Goal: Contribute content: Contribute content

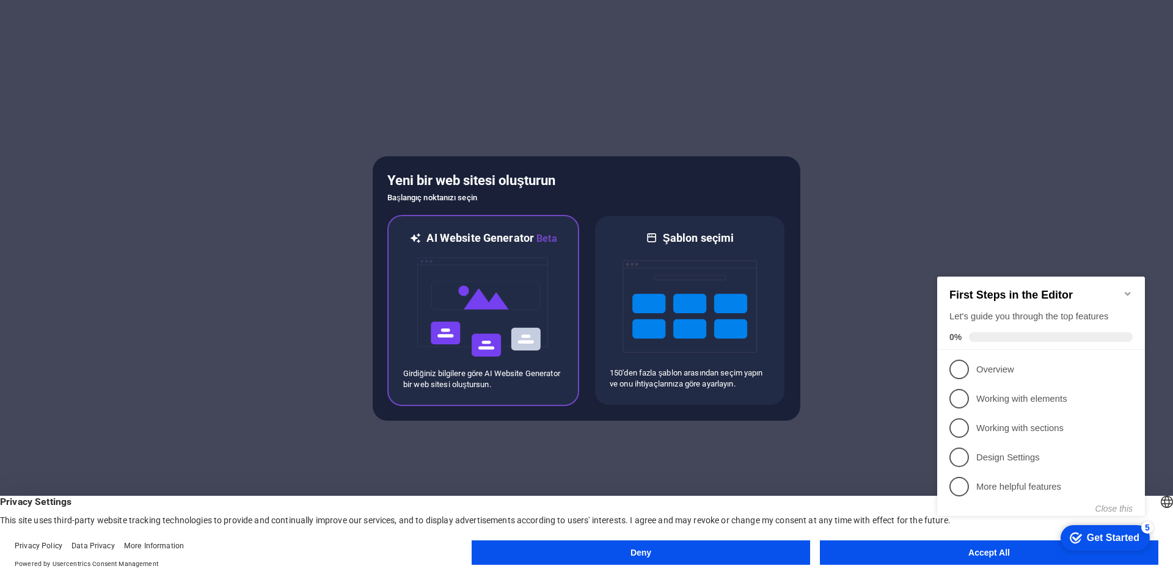
click at [514, 308] on img at bounding box center [483, 307] width 134 height 122
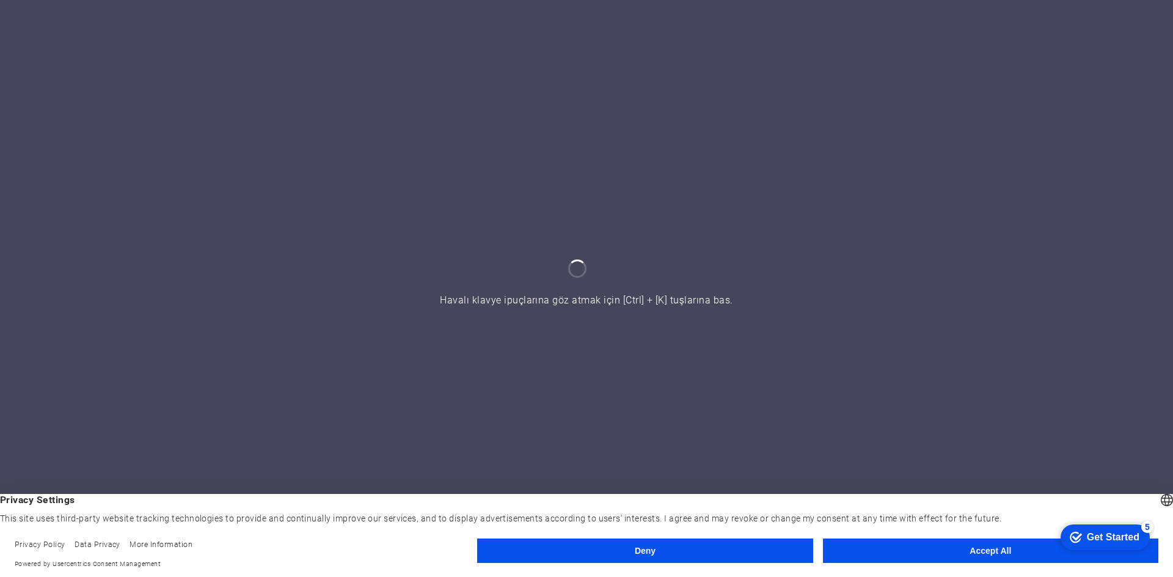
click at [753, 536] on footer "Privacy Policy Data Privacy More Information Powered by Usercentrics Consent Ma…" at bounding box center [586, 554] width 1173 height 46
click at [746, 543] on button "Deny" at bounding box center [644, 551] width 335 height 24
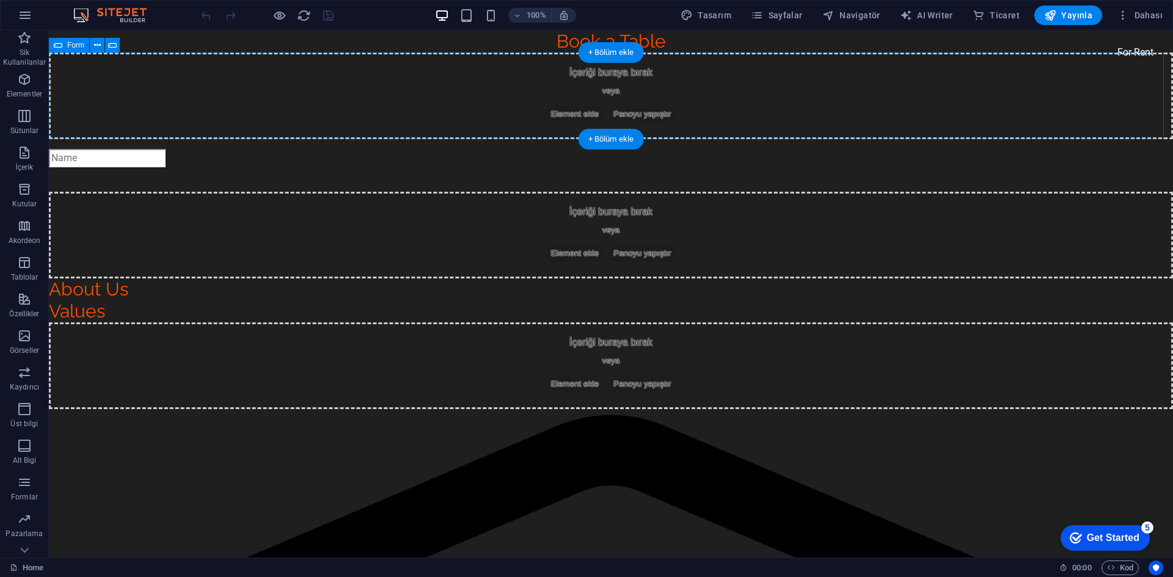
click at [626, 69] on div "İçeriği buraya bırak veya Element ekle Panoyu yapıştır" at bounding box center [611, 96] width 1124 height 87
click at [683, 35] on div "Book a Table" at bounding box center [611, 42] width 1124 height 22
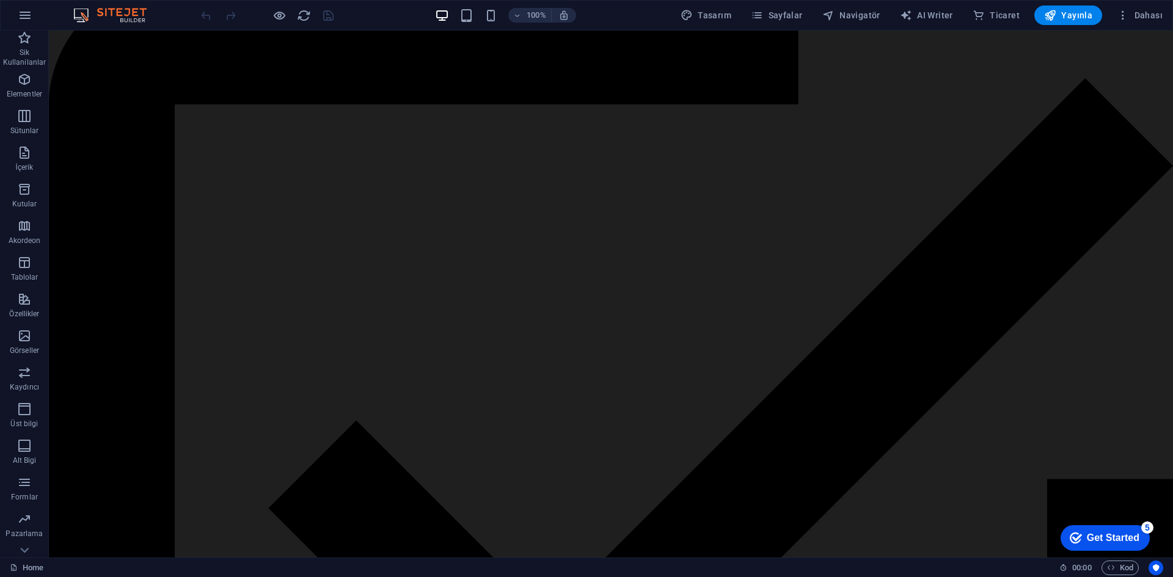
scroll to position [9923, 0]
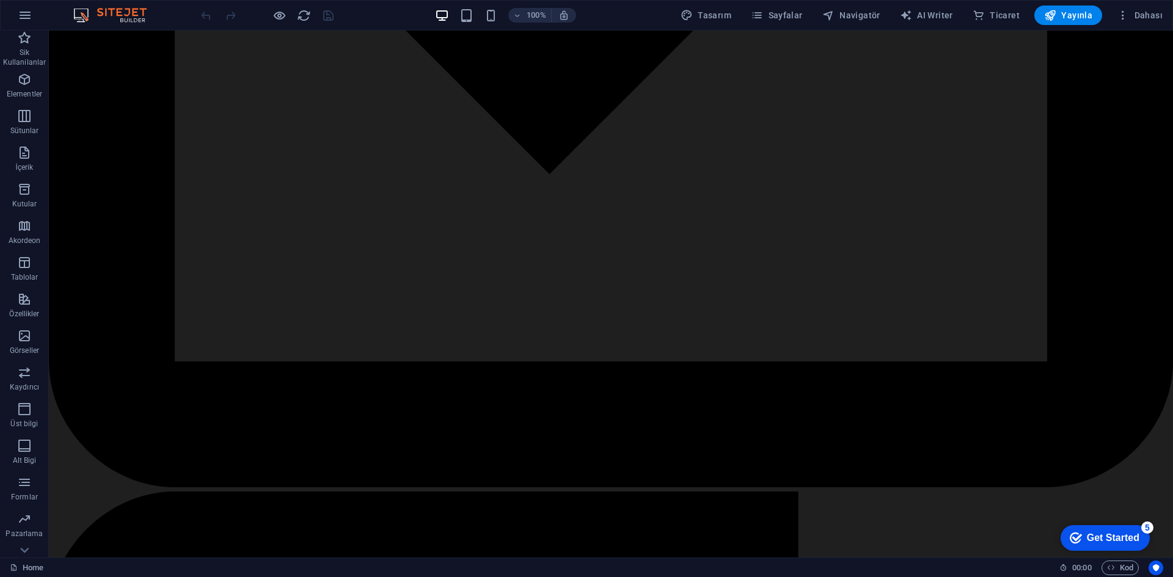
drag, startPoint x: 1168, startPoint y: 309, endPoint x: 1221, endPoint y: 588, distance: 284.2
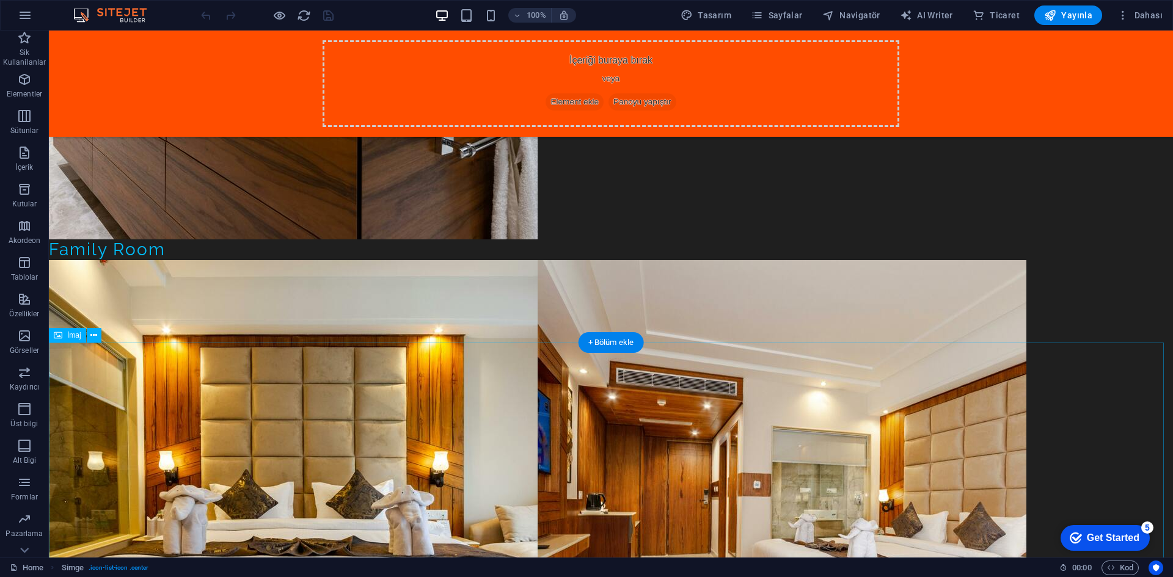
scroll to position [41221, 0]
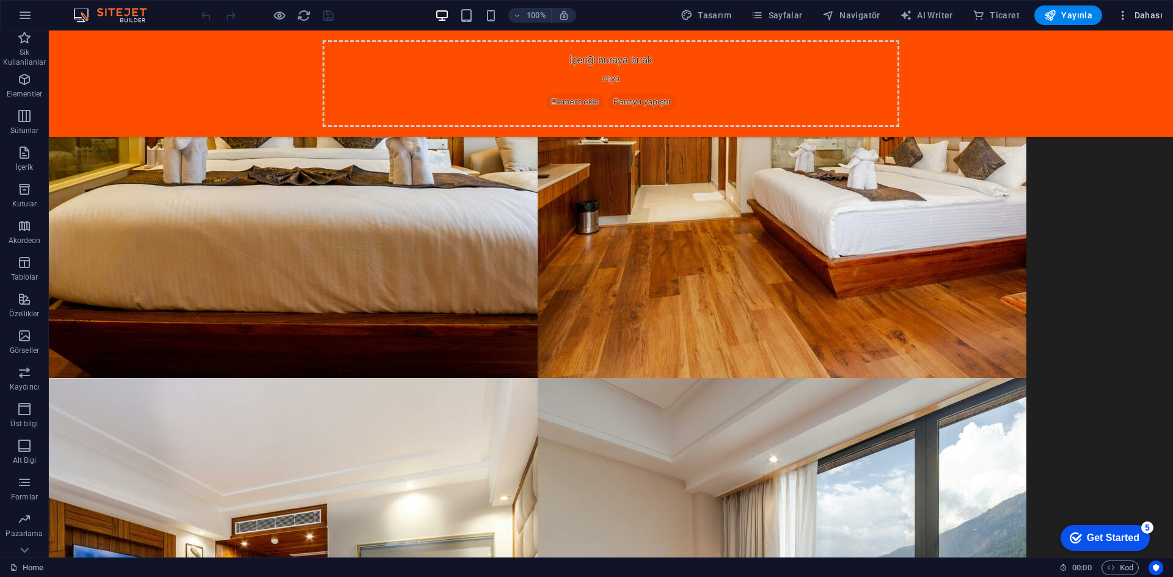
click at [0, 0] on icon "button" at bounding box center [0, 0] width 0 height 0
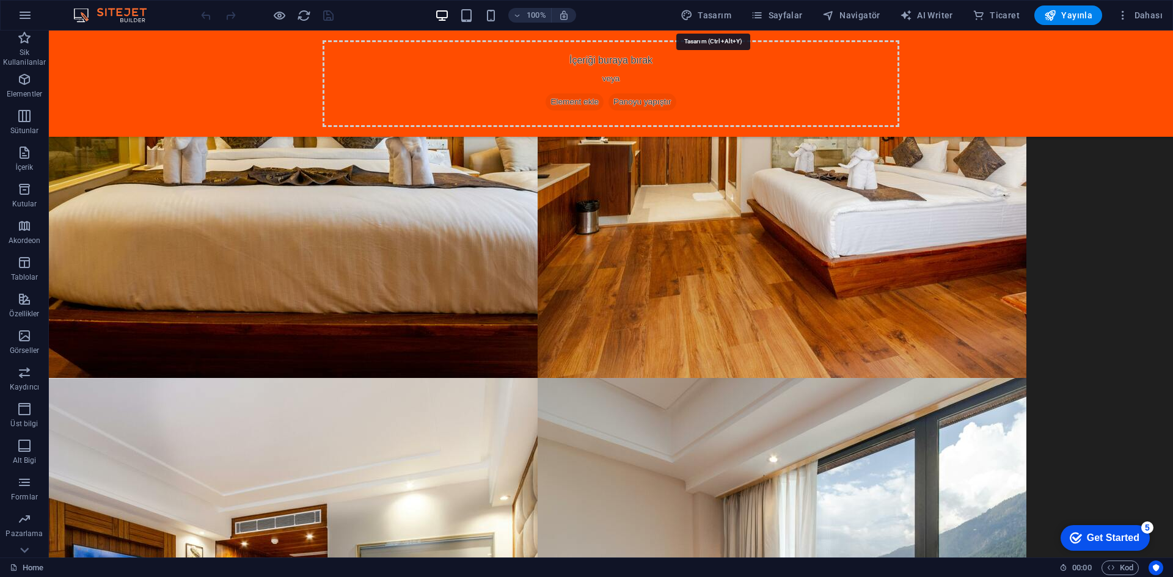
select select "px"
select select "200"
select select "px"
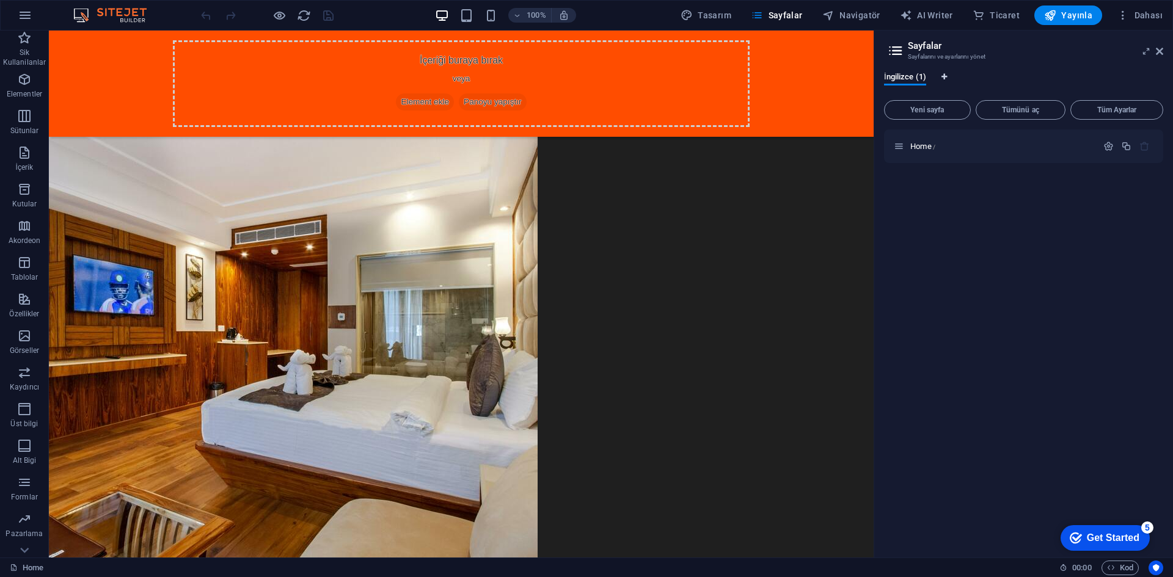
click at [942, 76] on icon "Dil Sekmeleri" at bounding box center [943, 76] width 5 height 7
select select "72"
click at [892, 73] on icon at bounding box center [916, 78] width 64 height 12
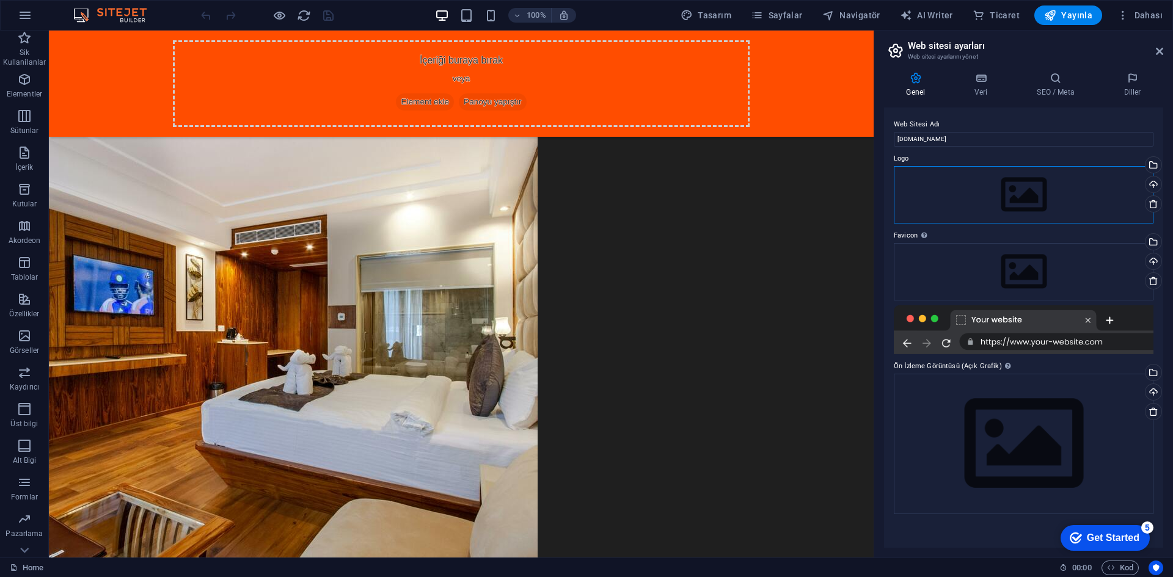
click at [962, 180] on div "Dosyaları buraya sürükleyin, dosyaları seçmek için tıklayın veya Dosyalardan ya…" at bounding box center [1024, 194] width 260 height 57
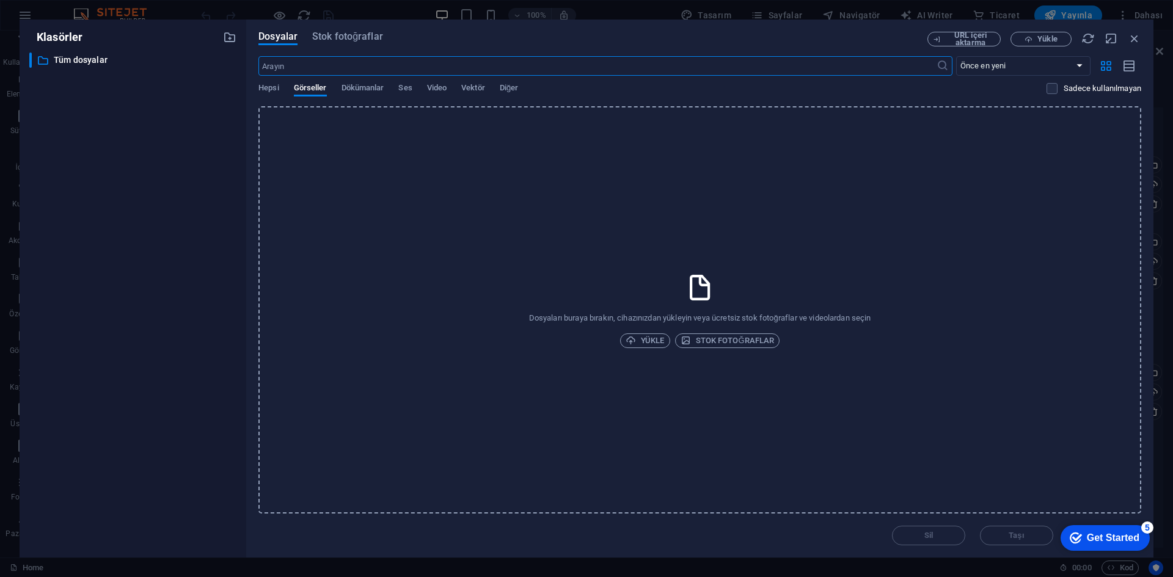
scroll to position [34632, 0]
drag, startPoint x: 1139, startPoint y: 38, endPoint x: 1116, endPoint y: 90, distance: 57.4
click at [1139, 38] on icon "button" at bounding box center [1134, 38] width 13 height 13
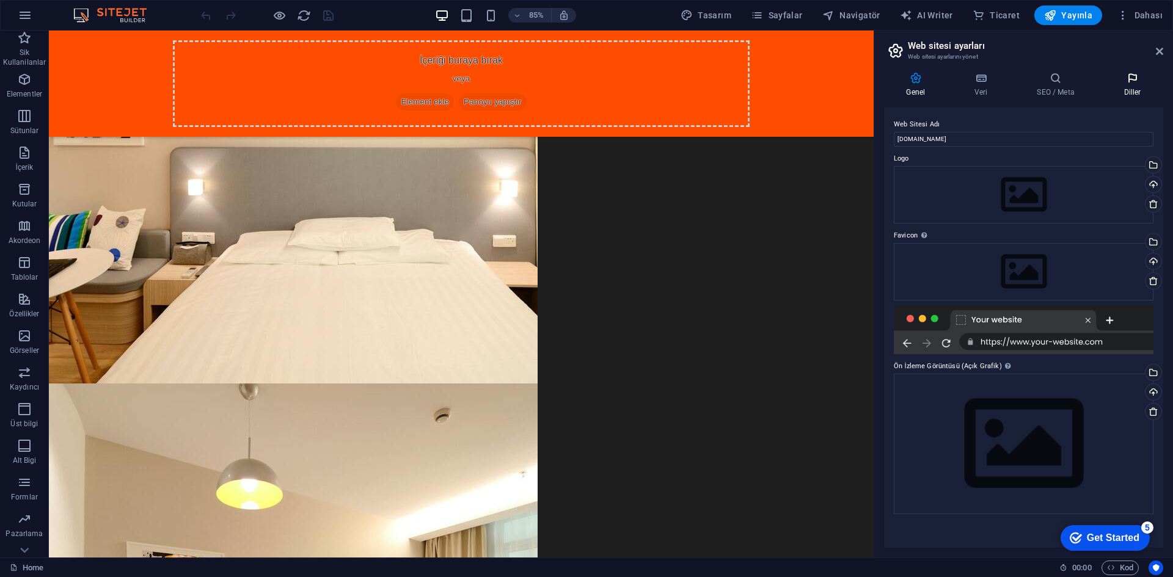
scroll to position [39365, 0]
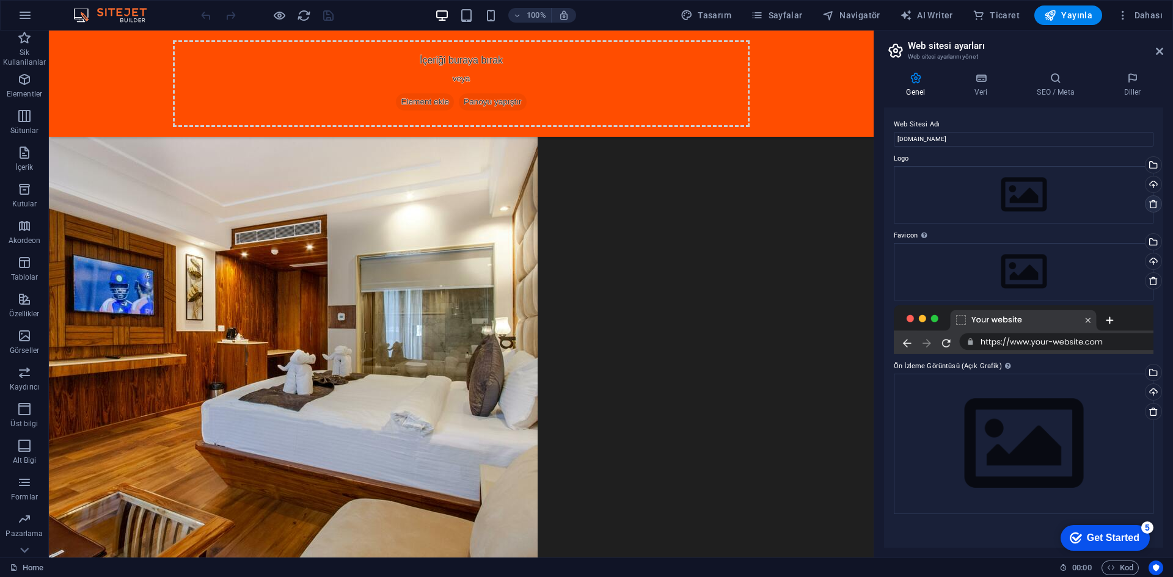
click at [1152, 203] on icon at bounding box center [1153, 204] width 10 height 10
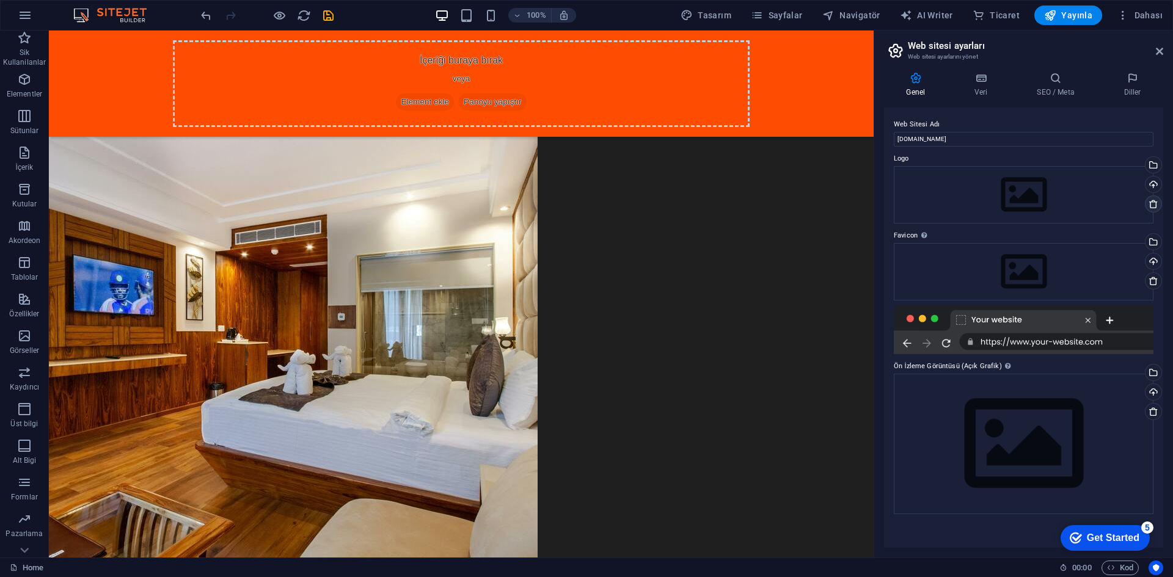
click at [1152, 204] on icon at bounding box center [1153, 204] width 10 height 10
click at [1153, 278] on icon at bounding box center [1153, 281] width 10 height 10
click at [1155, 412] on icon at bounding box center [1153, 412] width 10 height 10
click at [976, 83] on icon at bounding box center [980, 78] width 57 height 12
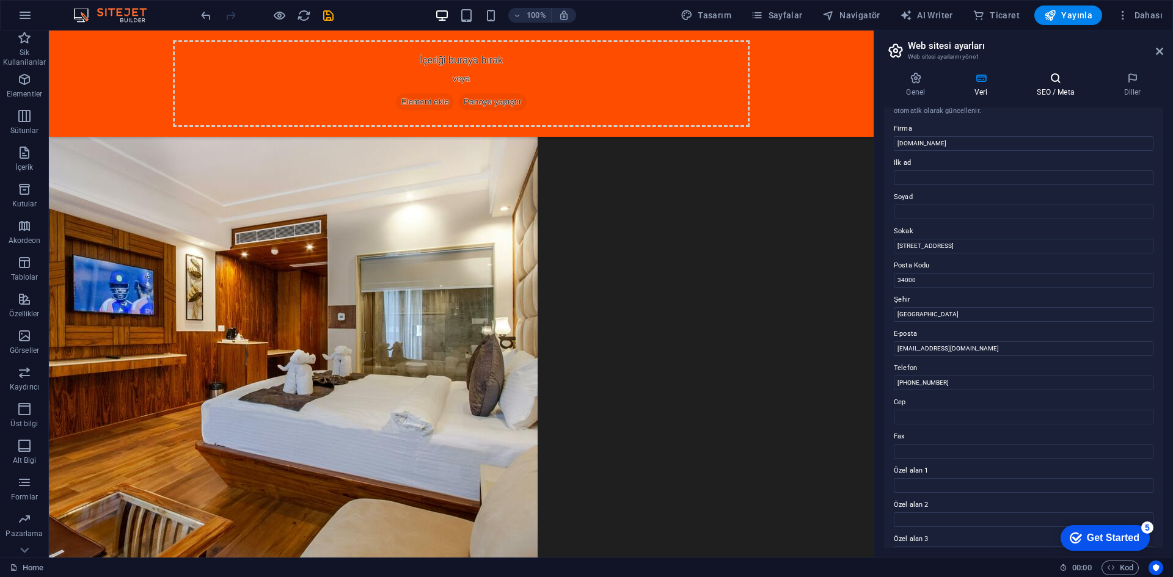
scroll to position [0, 0]
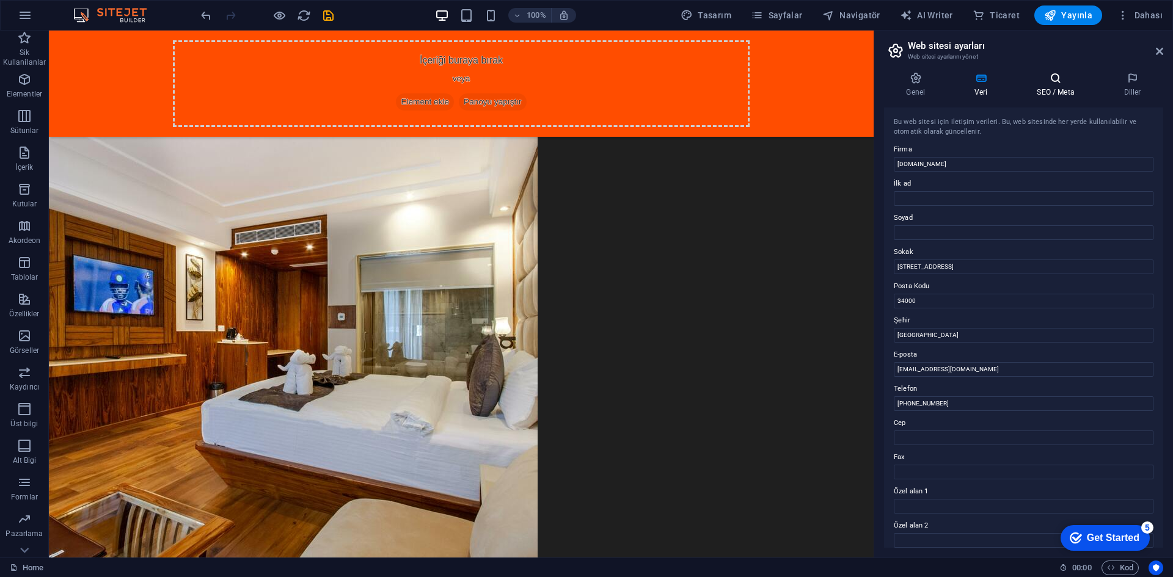
drag, startPoint x: 1048, startPoint y: 88, endPoint x: 1066, endPoint y: 89, distance: 18.4
click at [1048, 88] on h4 "SEO / Meta" at bounding box center [1058, 85] width 87 height 26
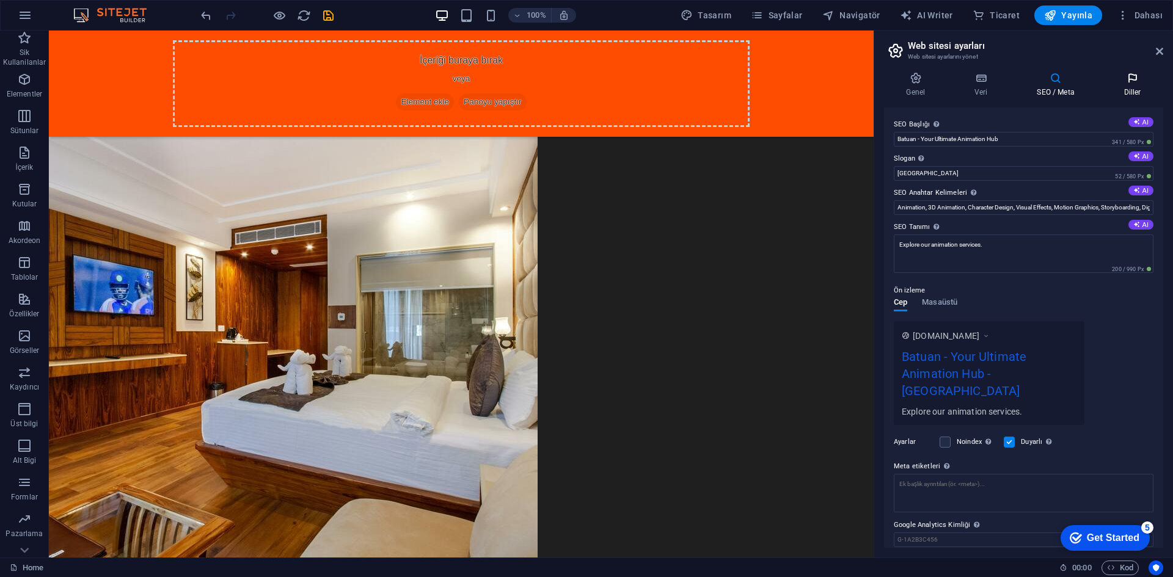
click at [1132, 86] on h4 "Diller" at bounding box center [1132, 85] width 62 height 26
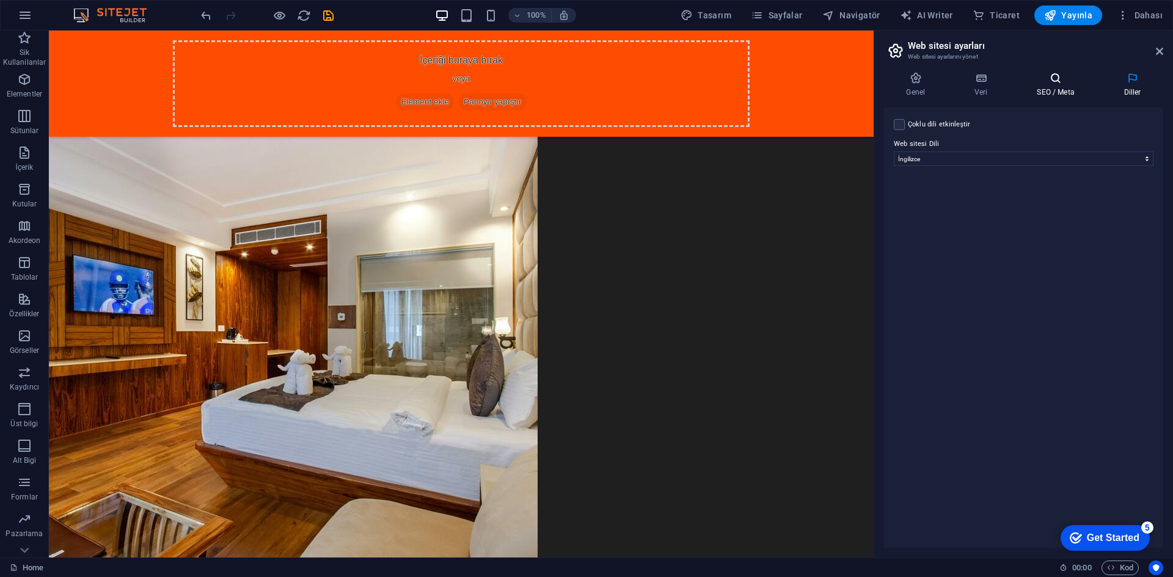
click at [1052, 76] on icon at bounding box center [1056, 78] width 82 height 12
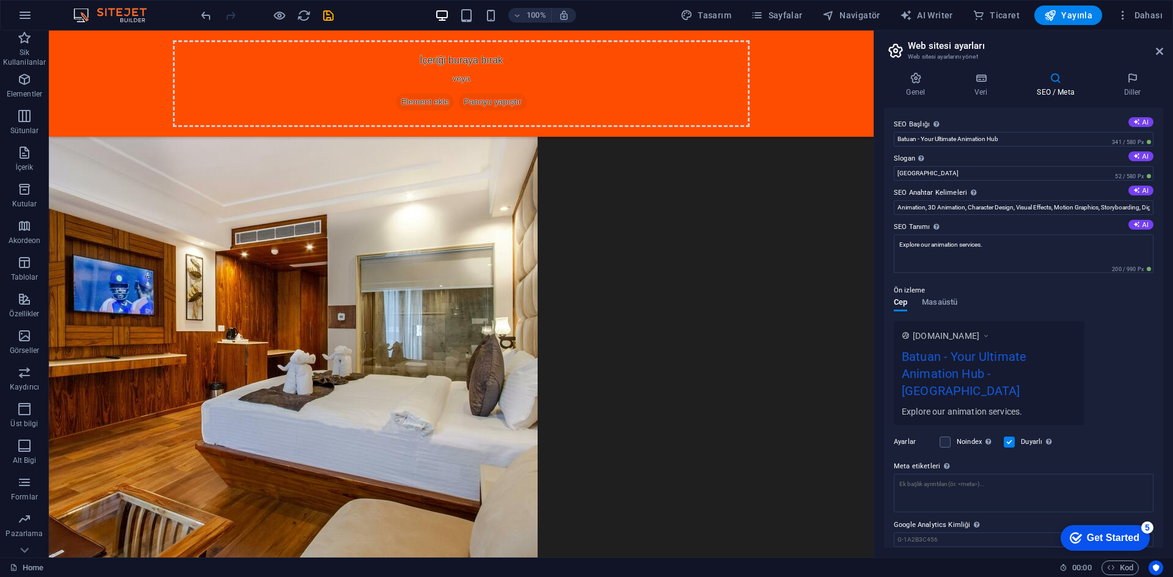
click at [990, 334] on icon at bounding box center [986, 336] width 9 height 12
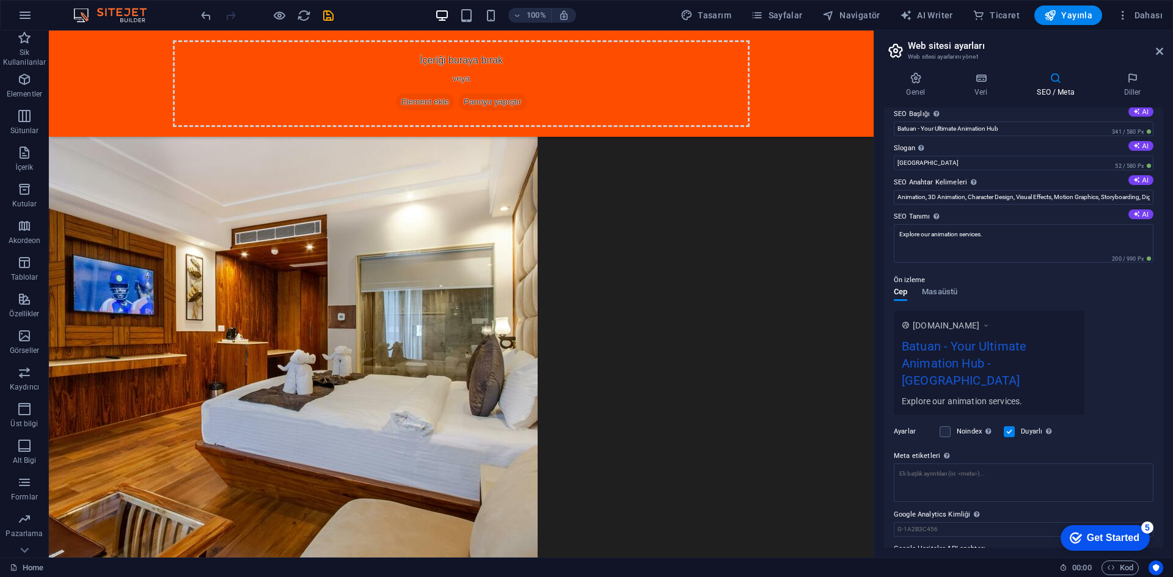
scroll to position [26, 0]
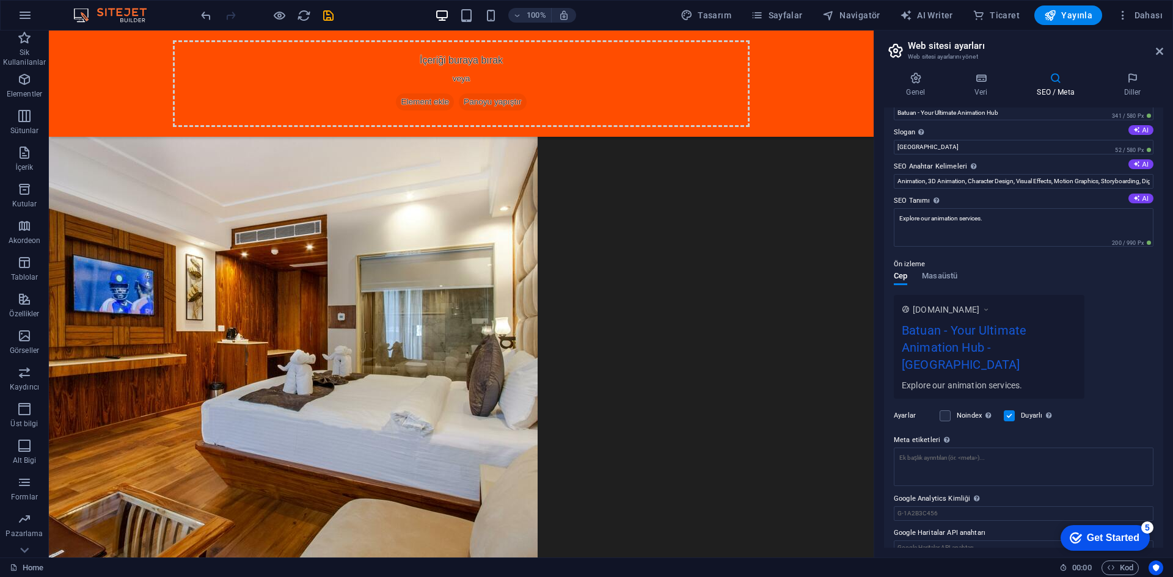
click at [954, 409] on div "Noindex Arama motorlarına bu web sitesini arama sonuçlarından hariç tutmaları t…" at bounding box center [966, 416] width 54 height 15
click at [948, 410] on label at bounding box center [944, 415] width 11 height 11
click at [0, 0] on input "Noindex Arama motorlarına bu web sitesini arama sonuçlarından hariç tutmaları t…" at bounding box center [0, 0] width 0 height 0
click at [948, 410] on label at bounding box center [944, 415] width 11 height 11
click at [0, 0] on input "Noindex Arama motorlarına bu web sitesini arama sonuçlarından hariç tutmaları t…" at bounding box center [0, 0] width 0 height 0
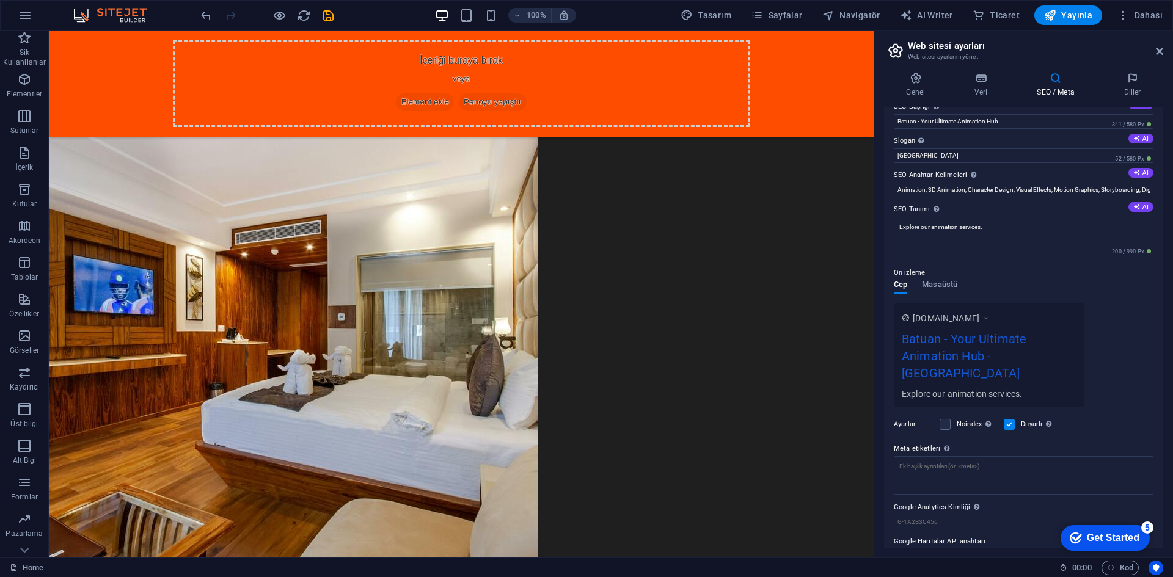
scroll to position [0, 0]
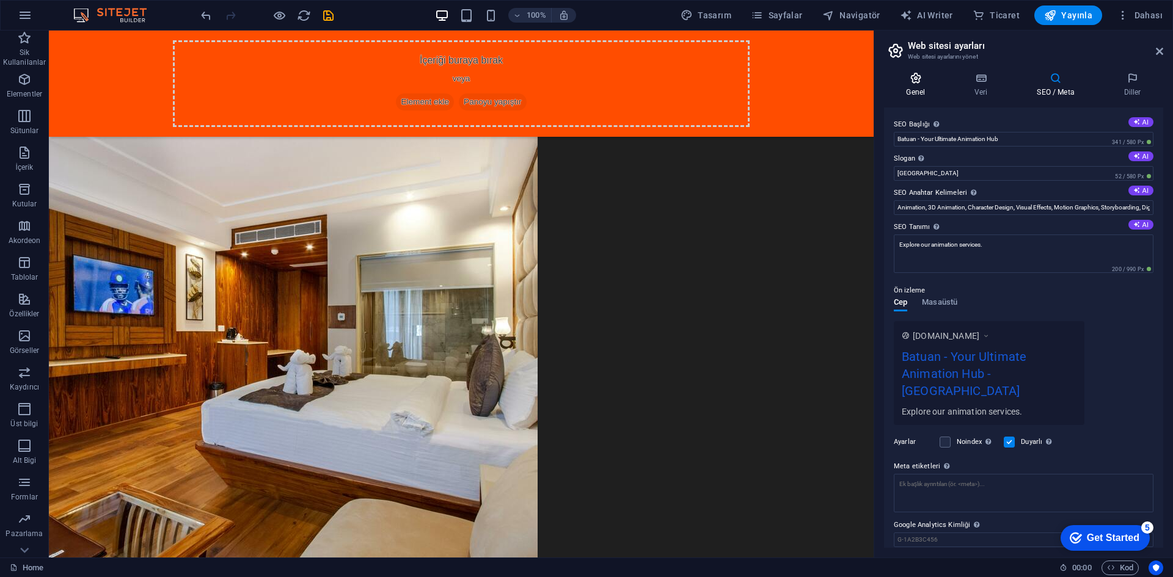
click at [925, 78] on icon at bounding box center [916, 78] width 64 height 12
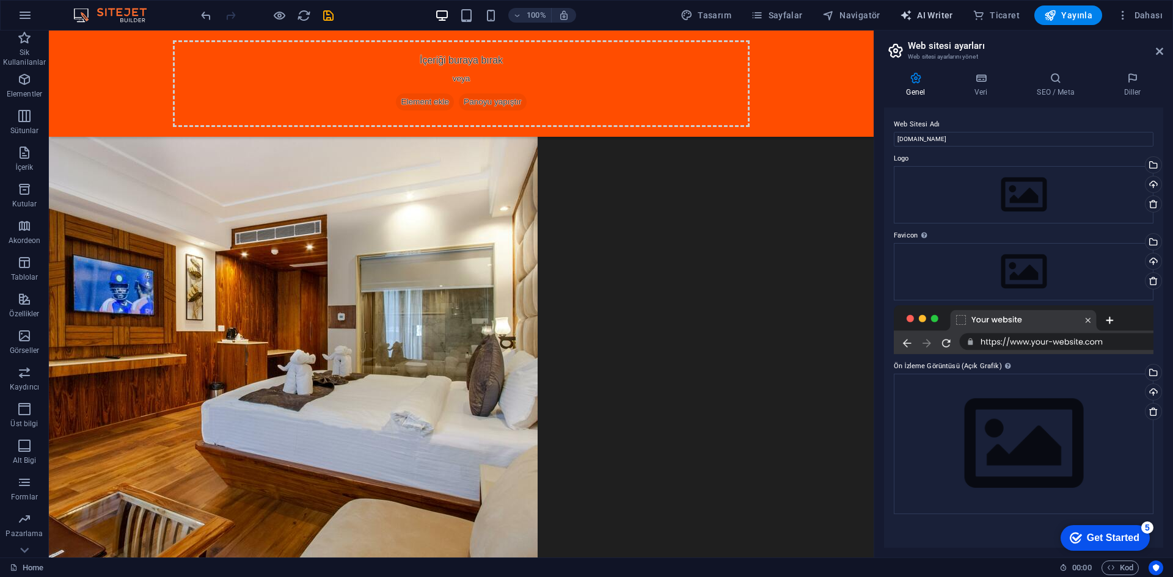
select select "English"
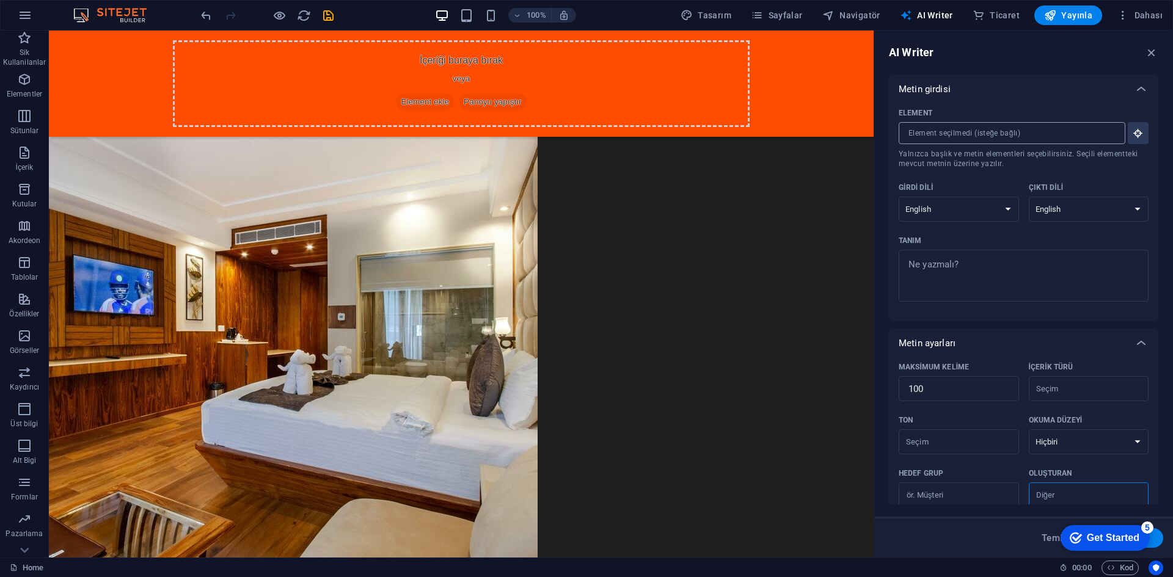
click at [955, 134] on input "Element ​ Yalnızca başlık ve metin elementleri seçebilirsiniz. Seçili elementte…" at bounding box center [1008, 133] width 218 height 22
click at [957, 203] on select "Albanian Arabic Armenian Awadhi Azerbaijani Bashkir Basque Belarusian Bengali B…" at bounding box center [959, 209] width 120 height 25
select select "Russian"
click at [1046, 211] on select "Albanian Arabic Armenian Awadhi Azerbaijani Bashkir Basque Belarusian Bengali B…" at bounding box center [1089, 209] width 120 height 25
click at [999, 305] on div "Element ​ Yalnızca başlık ve metin elementleri seçebilirsiniz. Seçili elementte…" at bounding box center [1024, 208] width 250 height 208
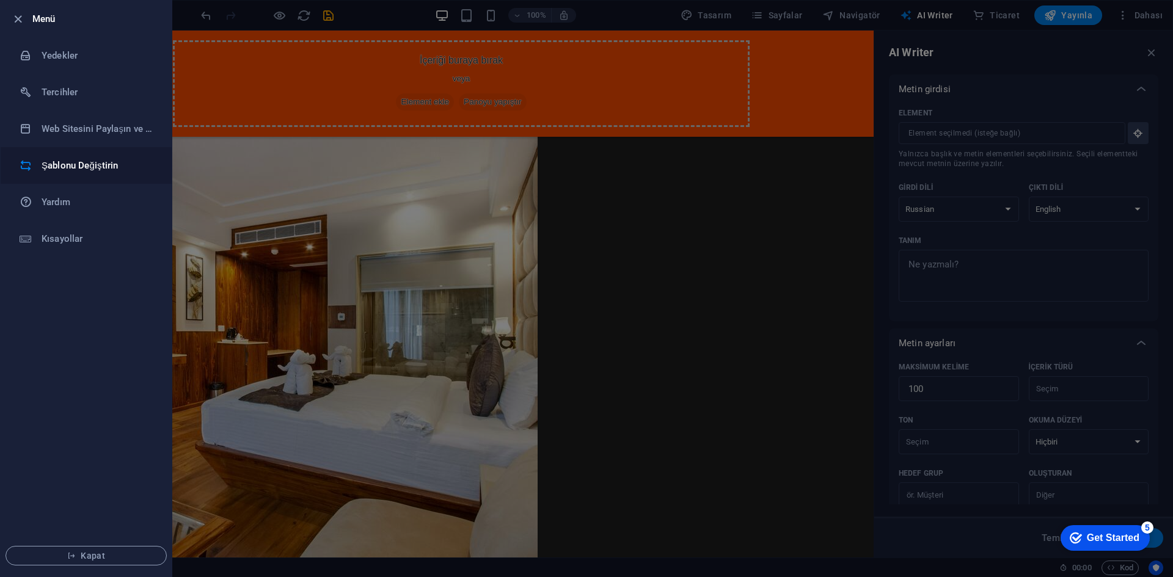
click at [131, 153] on li "Şablonu Değiştirin" at bounding box center [86, 165] width 171 height 37
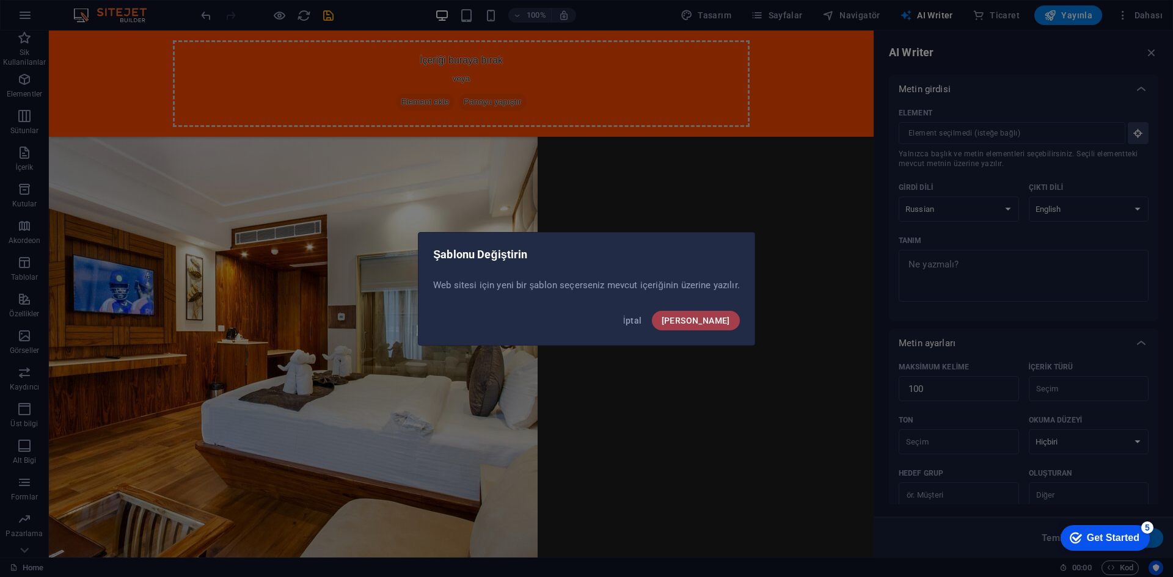
click at [701, 315] on button "[PERSON_NAME]" at bounding box center [696, 321] width 88 height 20
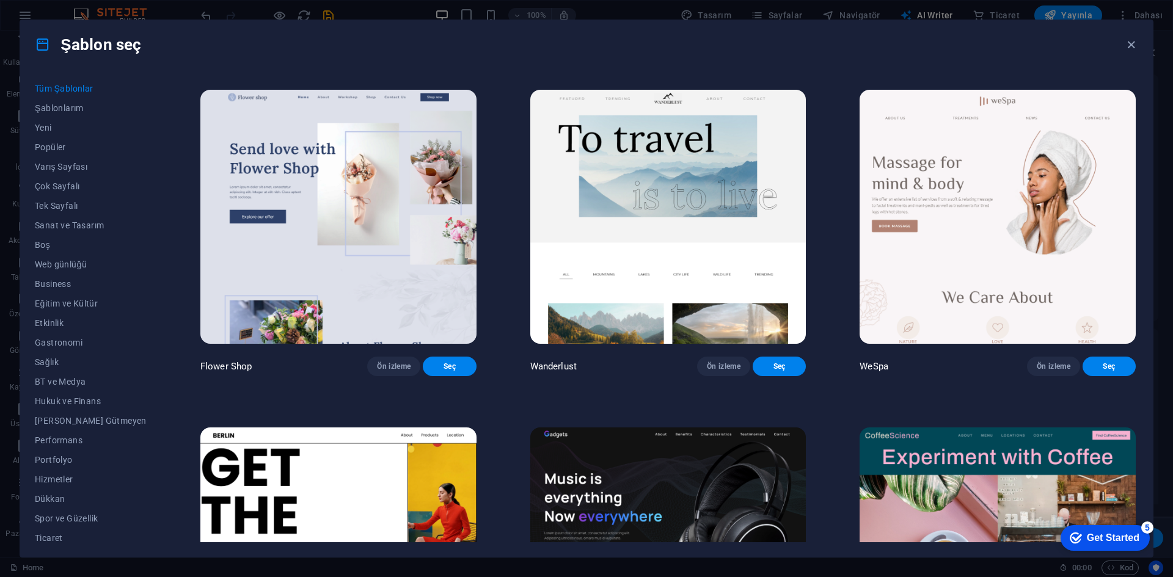
scroll to position [1588, 0]
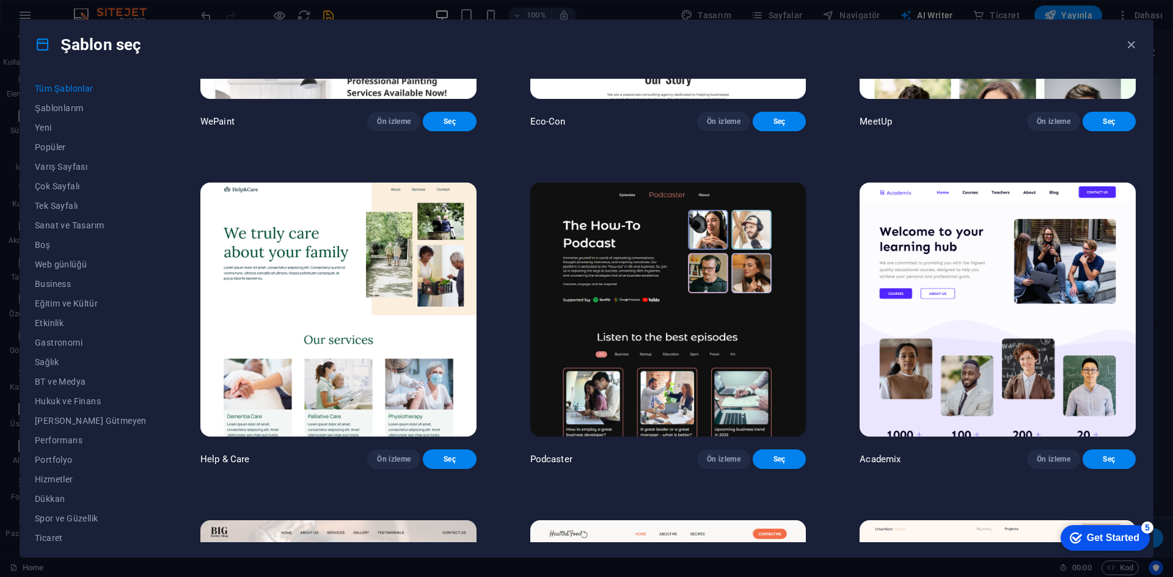
click at [589, 273] on img at bounding box center [668, 310] width 276 height 254
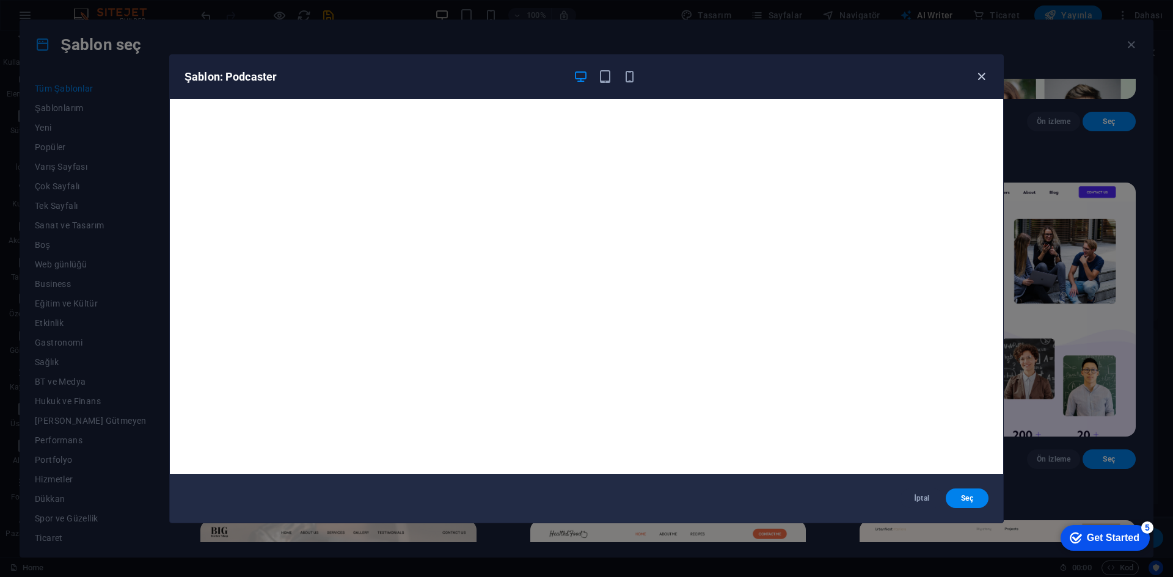
click at [980, 75] on icon "button" at bounding box center [981, 77] width 14 height 14
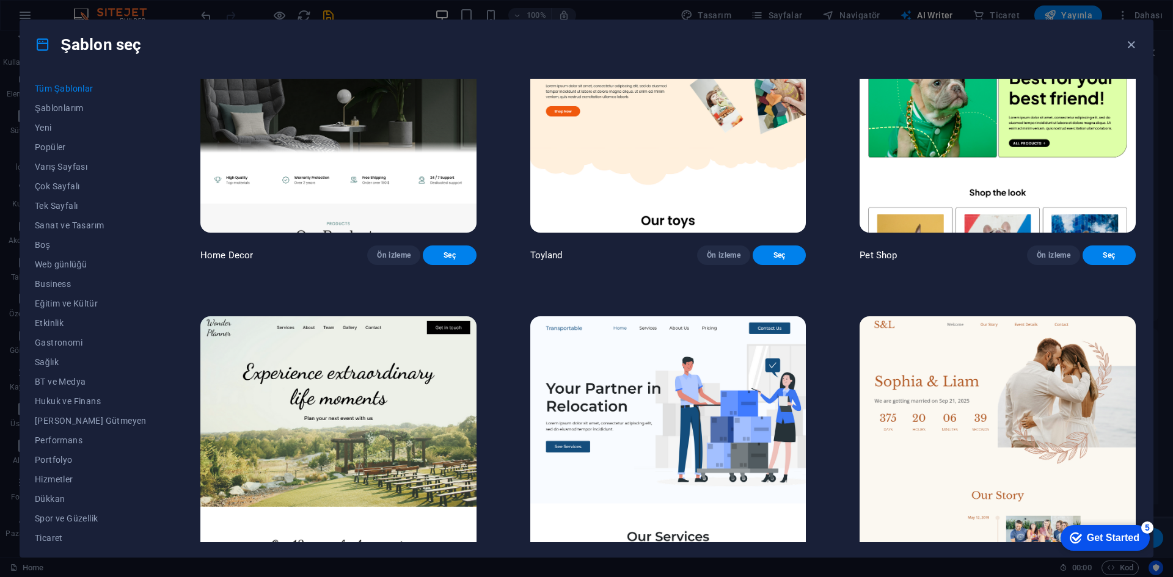
scroll to position [733, 0]
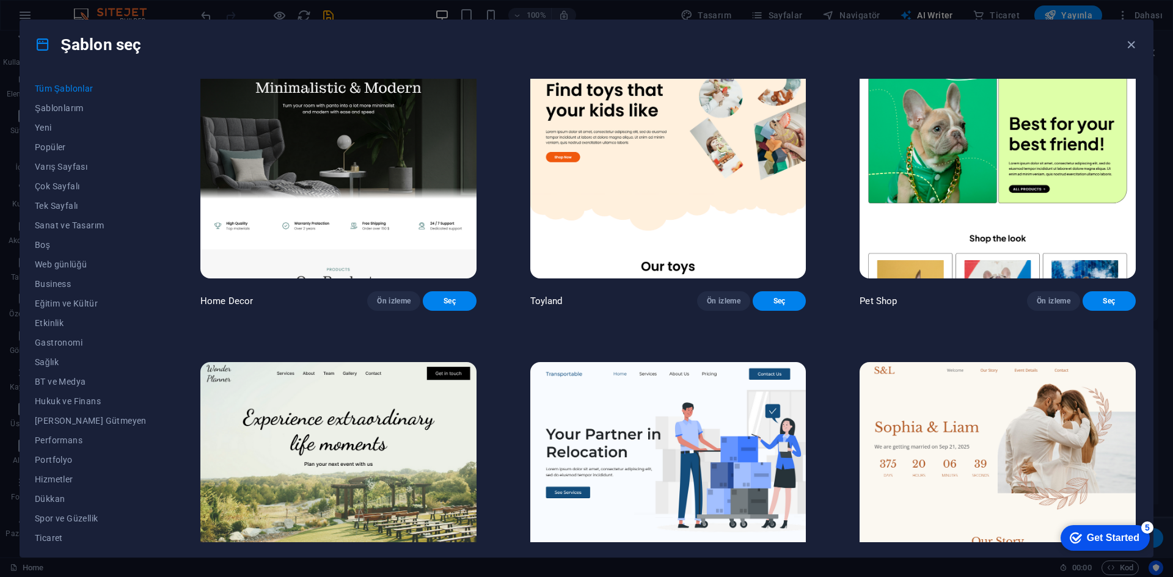
click at [710, 222] on img at bounding box center [668, 151] width 276 height 254
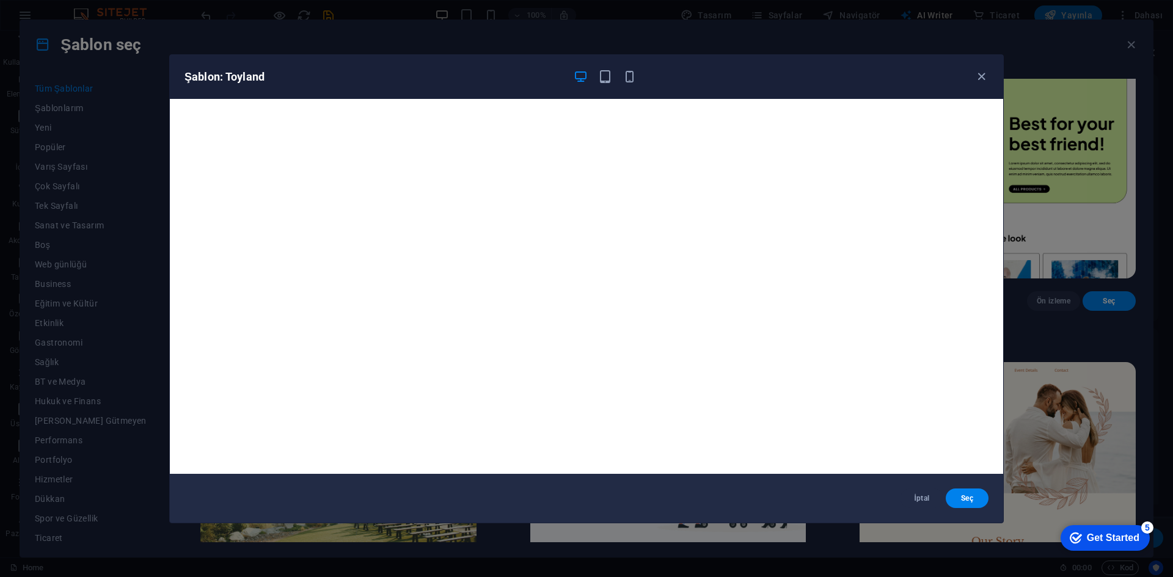
scroll to position [3, 0]
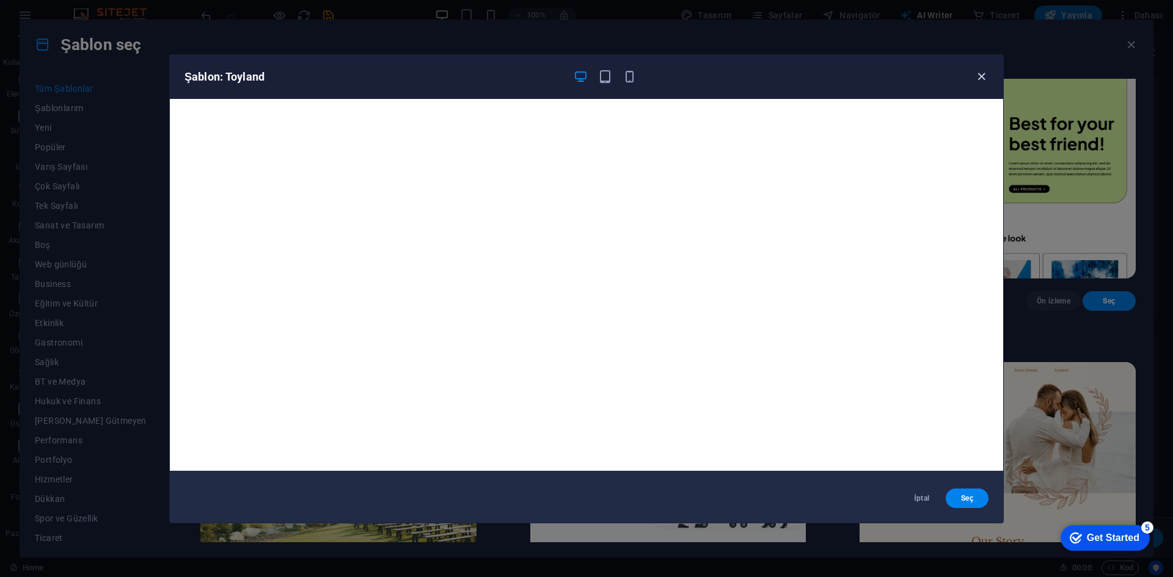
click at [980, 75] on icon "button" at bounding box center [981, 77] width 14 height 14
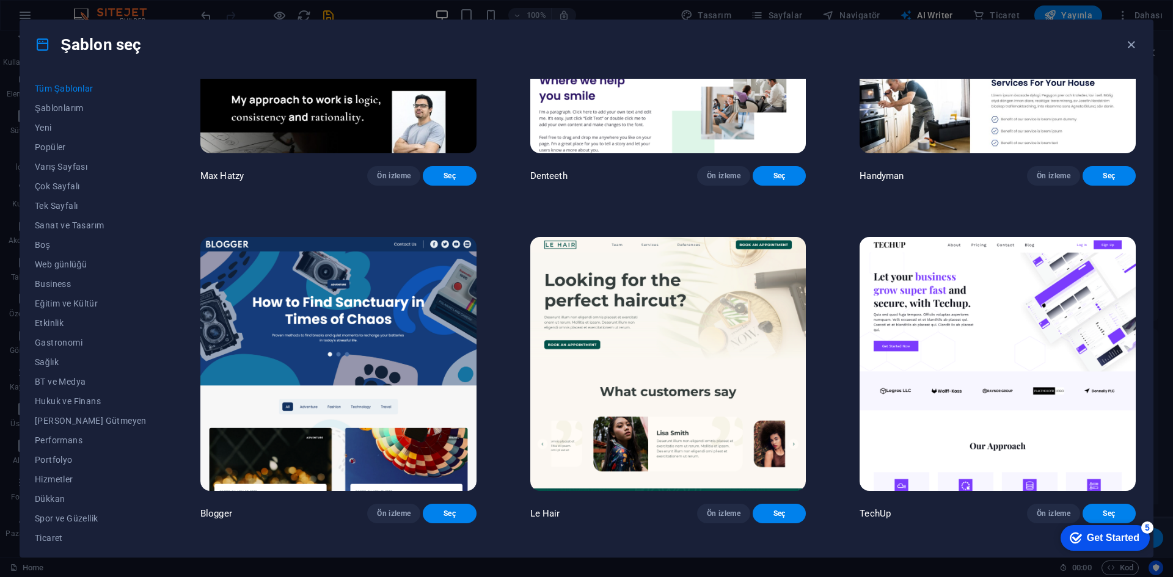
scroll to position [5631, 0]
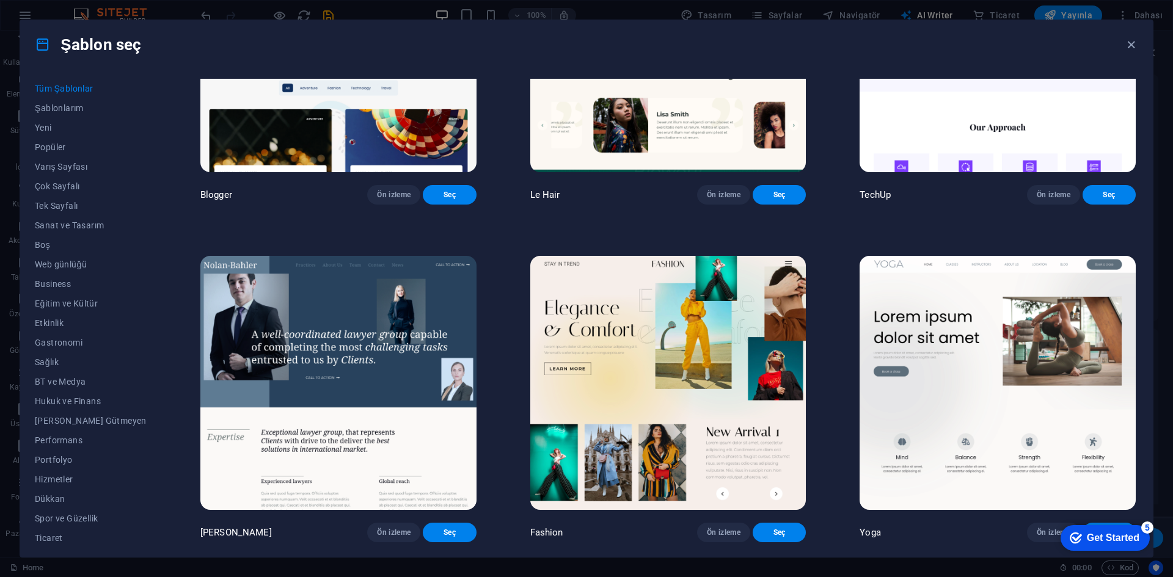
drag, startPoint x: 820, startPoint y: 384, endPoint x: 765, endPoint y: 501, distance: 129.0
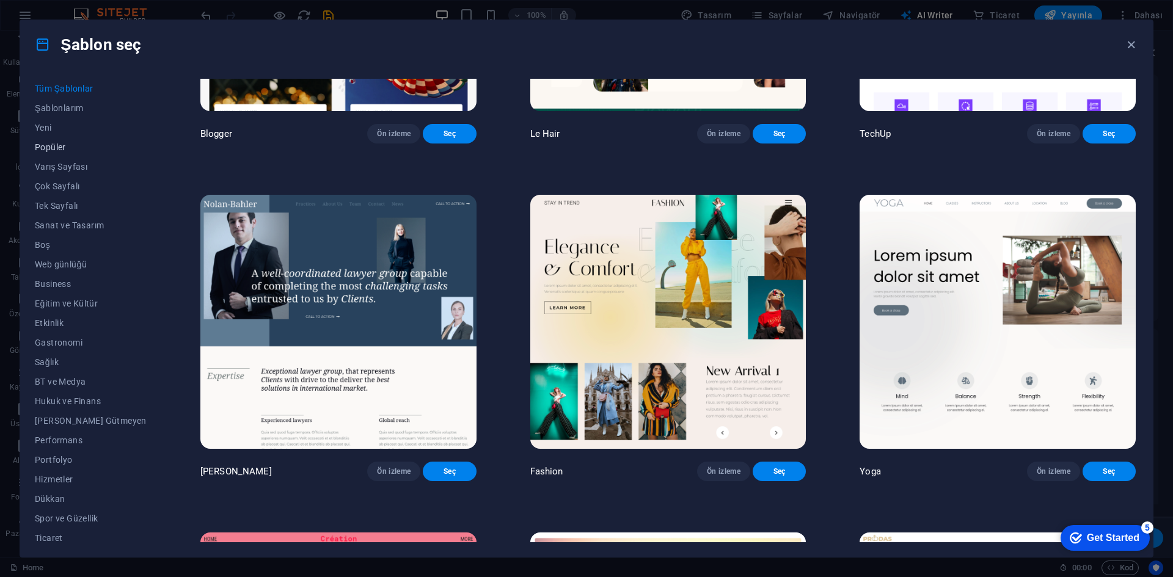
scroll to position [45, 0]
click at [54, 531] on span "Şema" at bounding box center [91, 533] width 112 height 10
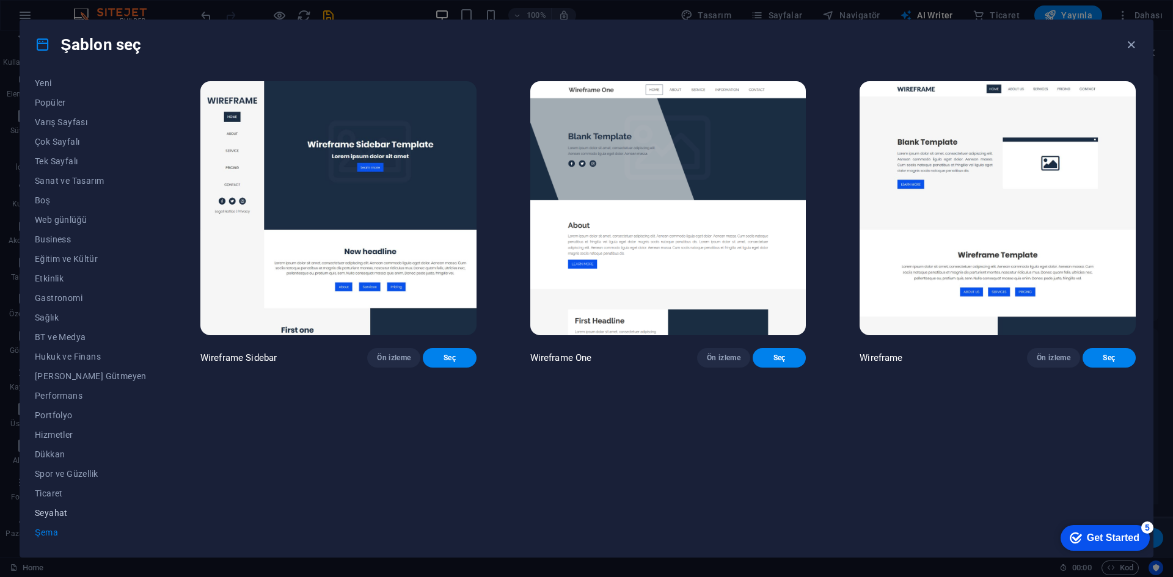
click at [55, 514] on span "Seyahat" at bounding box center [91, 513] width 112 height 10
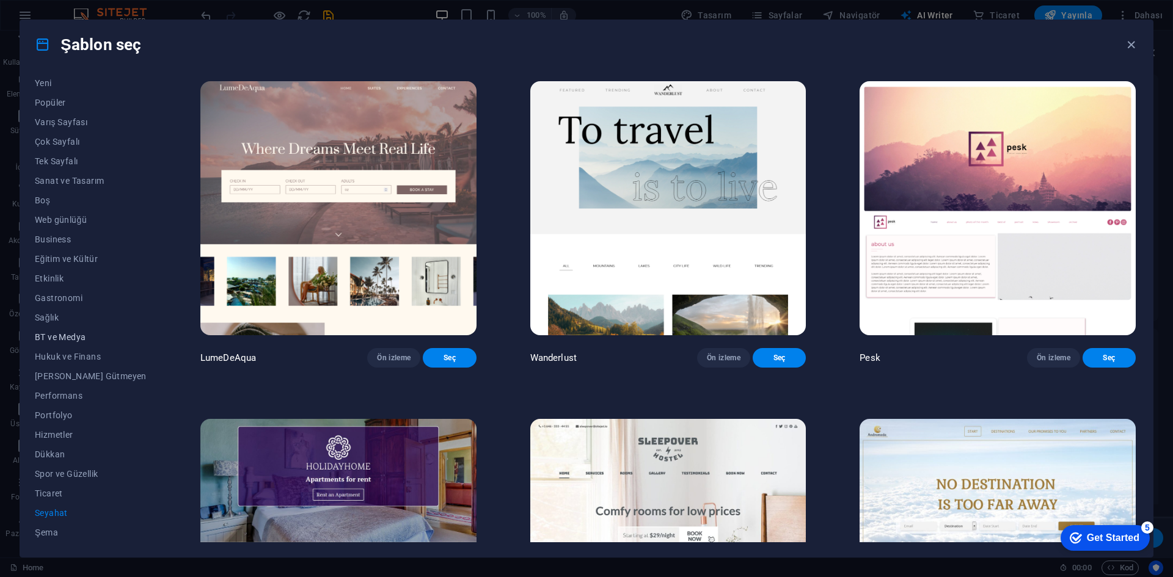
click at [73, 334] on span "BT ve Medya" at bounding box center [91, 337] width 112 height 10
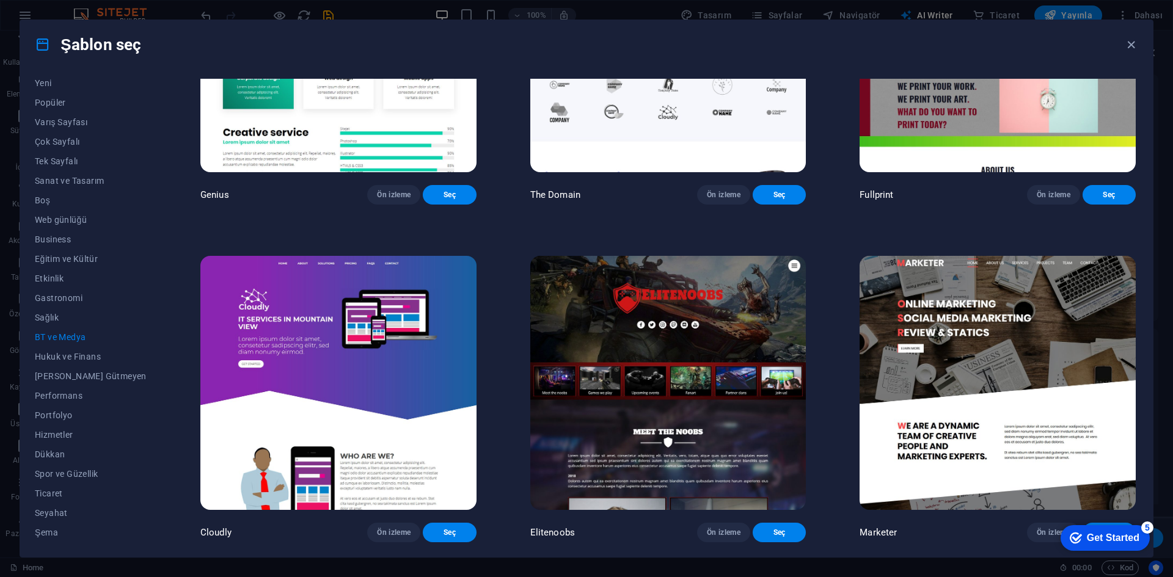
scroll to position [867, 0]
click at [67, 299] on span "Gastronomi" at bounding box center [91, 298] width 112 height 10
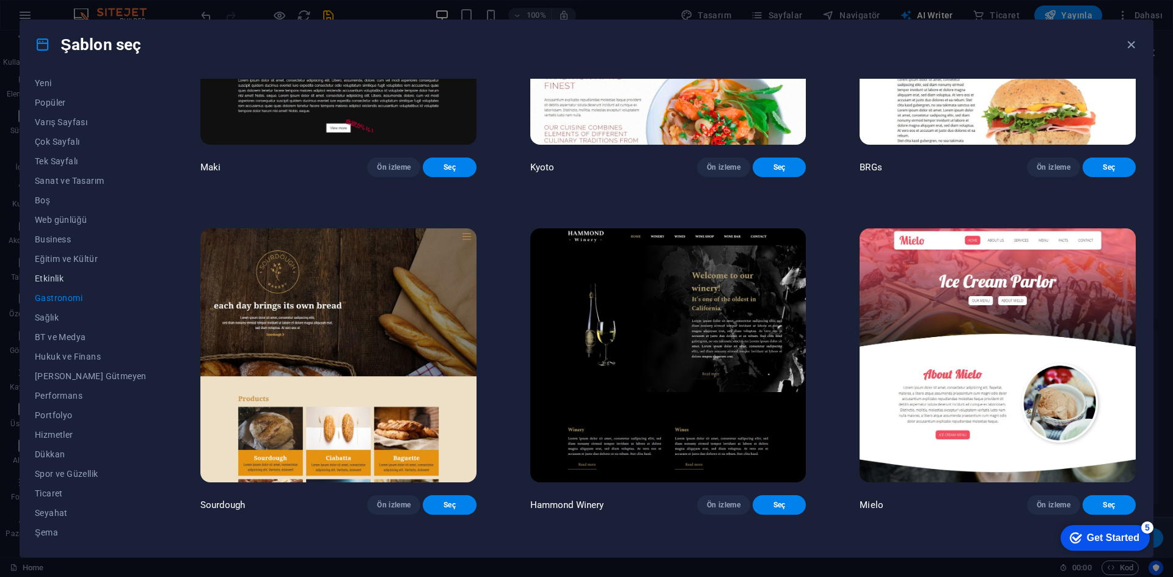
click at [60, 279] on span "Etkinlik" at bounding box center [91, 279] width 112 height 10
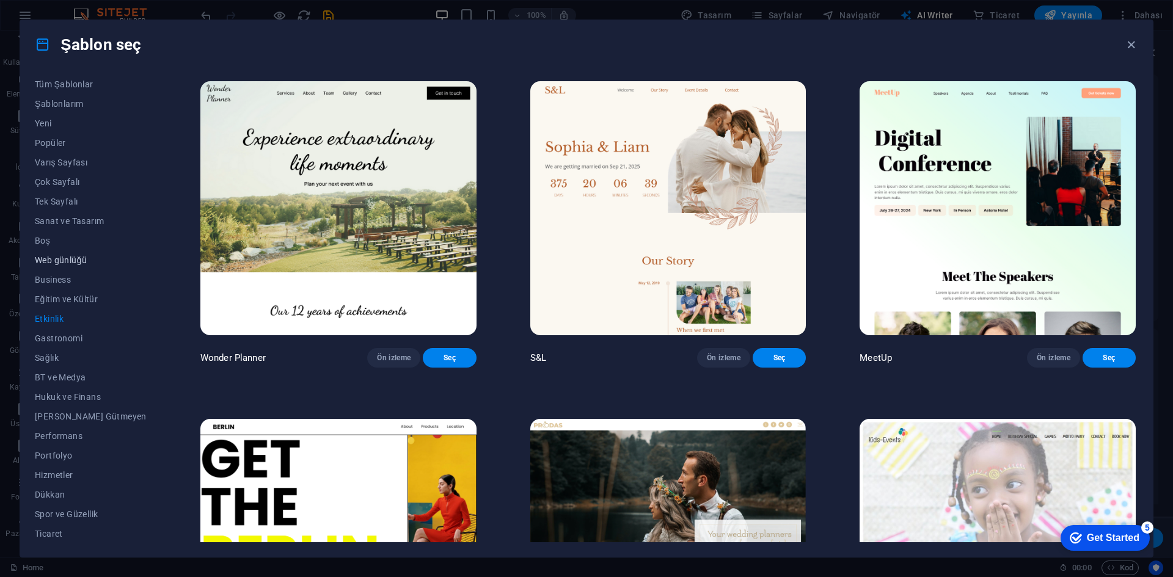
scroll to position [0, 0]
click at [65, 276] on button "Business" at bounding box center [91, 284] width 112 height 20
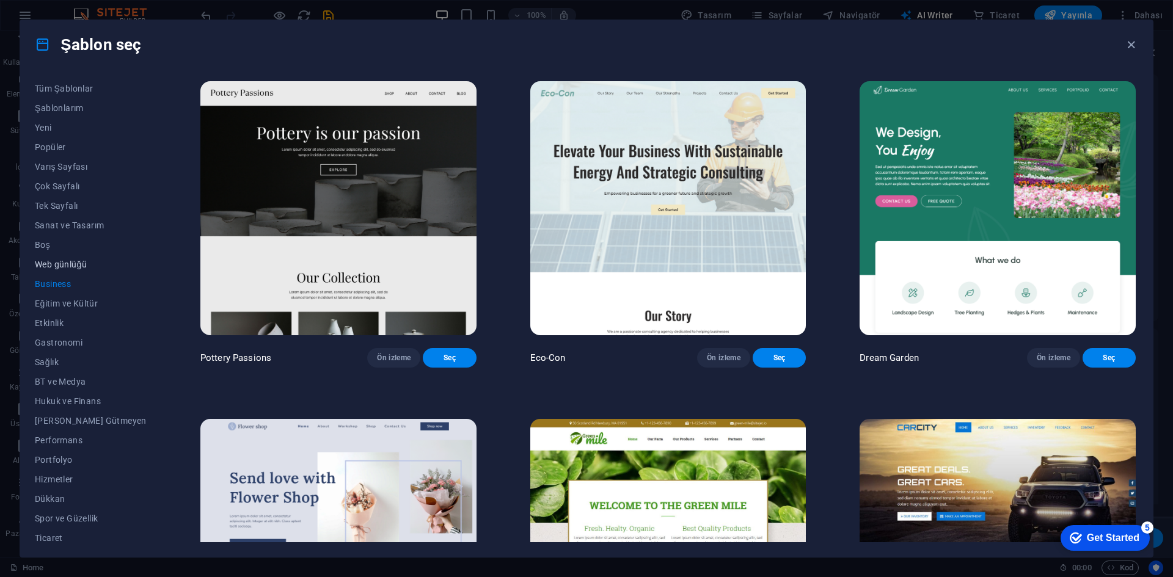
click at [75, 266] on span "Web günlüğü" at bounding box center [91, 265] width 112 height 10
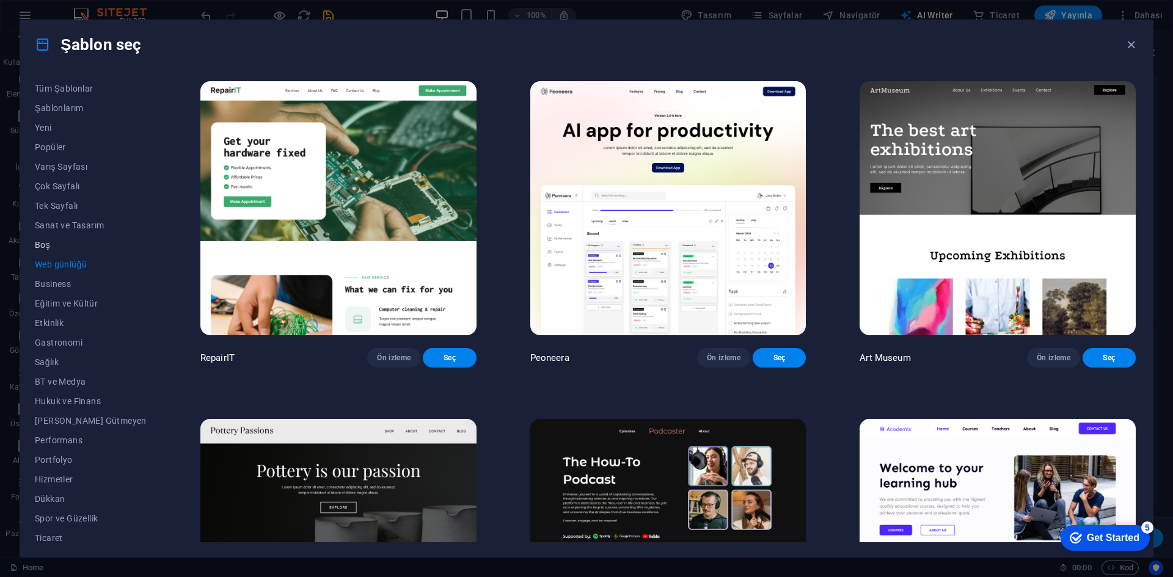
click at [49, 246] on span "Boş" at bounding box center [91, 245] width 112 height 10
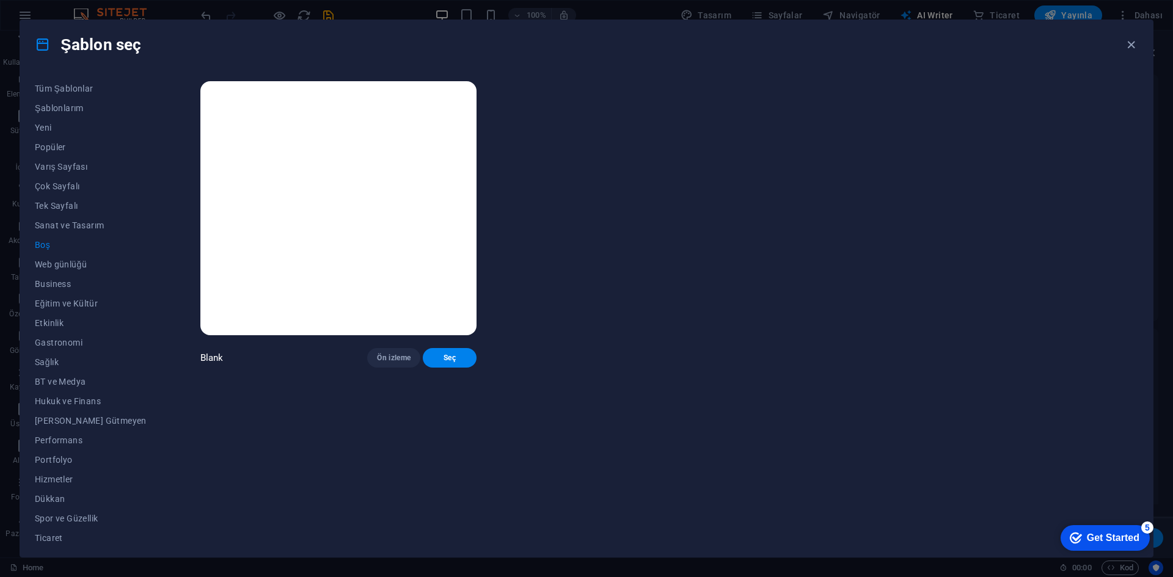
click at [293, 254] on img at bounding box center [338, 208] width 276 height 254
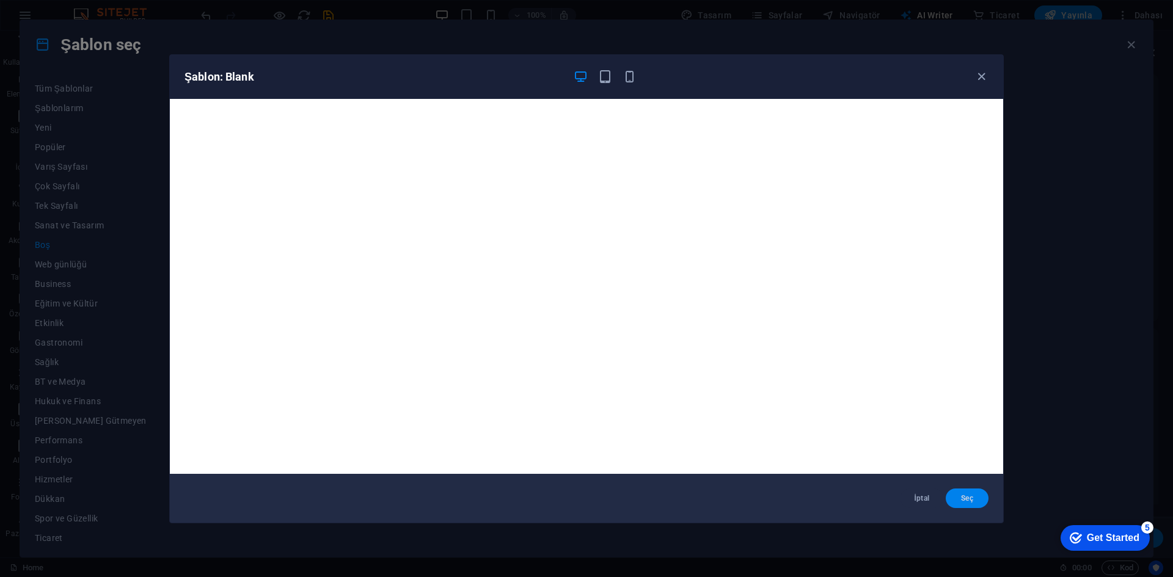
click at [968, 489] on button "Seç" at bounding box center [967, 499] width 43 height 20
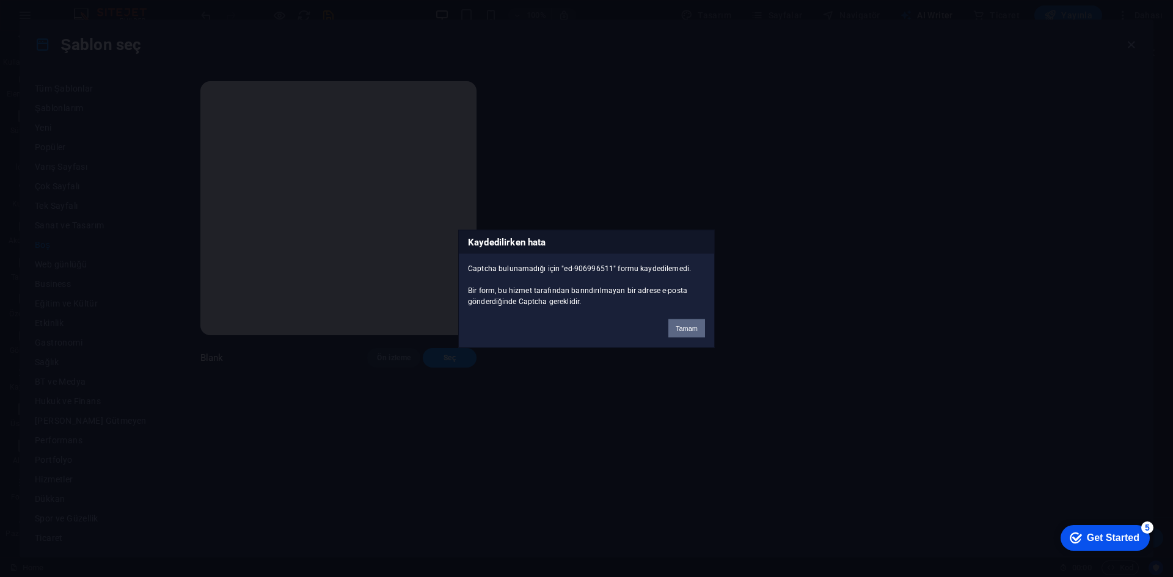
scroll to position [16288, 0]
click at [691, 330] on button "Tamam" at bounding box center [686, 328] width 37 height 18
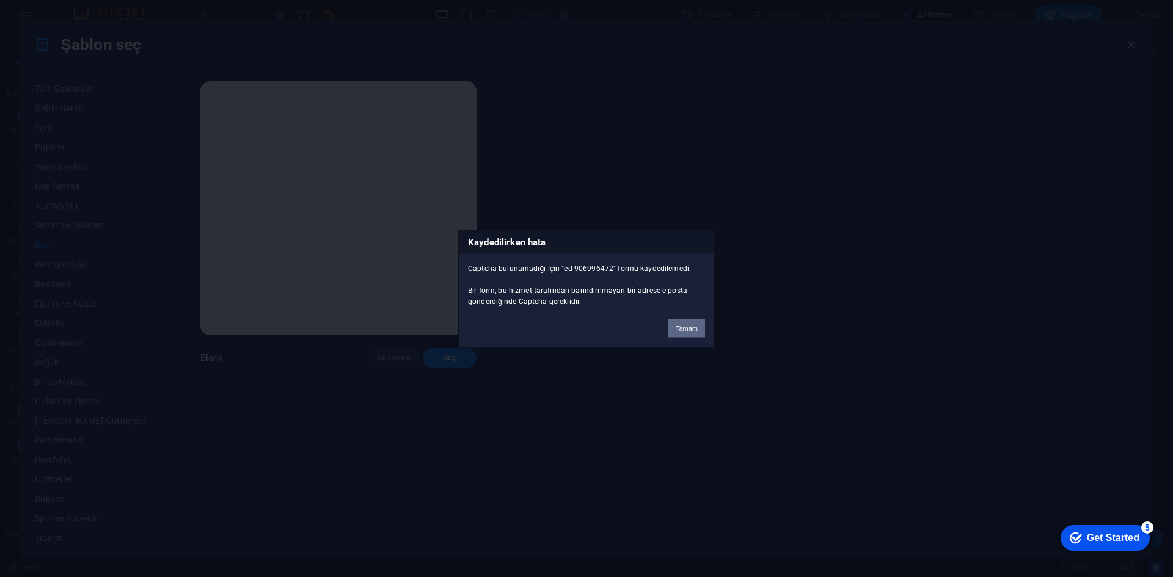
click at [680, 331] on button "Tamam" at bounding box center [686, 328] width 37 height 18
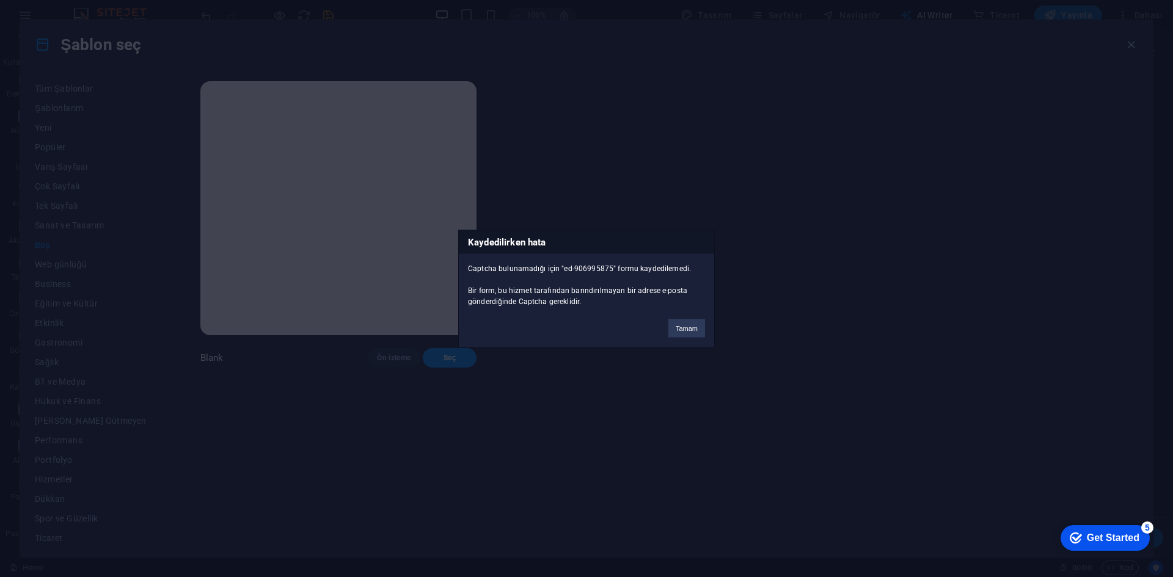
click at [680, 331] on button "Tamam" at bounding box center [686, 328] width 37 height 18
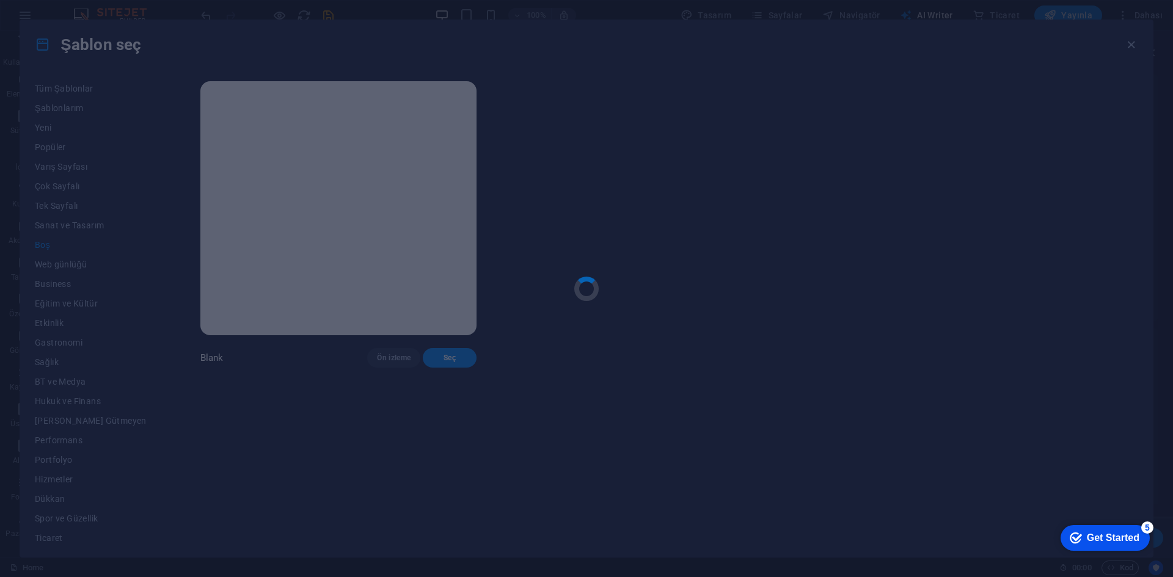
click at [680, 331] on div at bounding box center [586, 288] width 1173 height 577
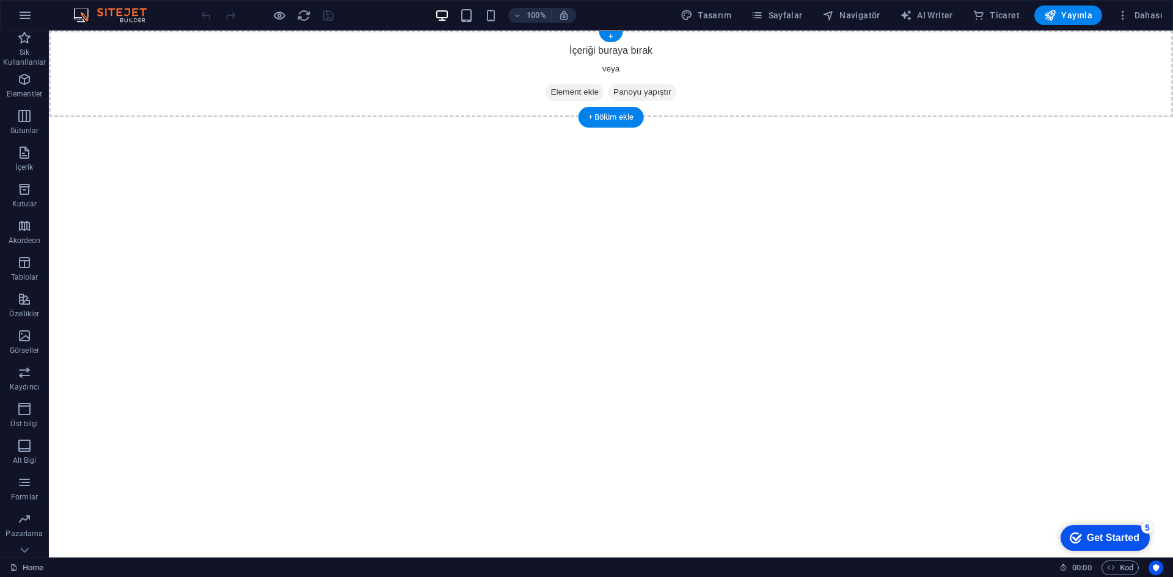
click at [577, 90] on span "Element ekle" at bounding box center [574, 92] width 58 height 17
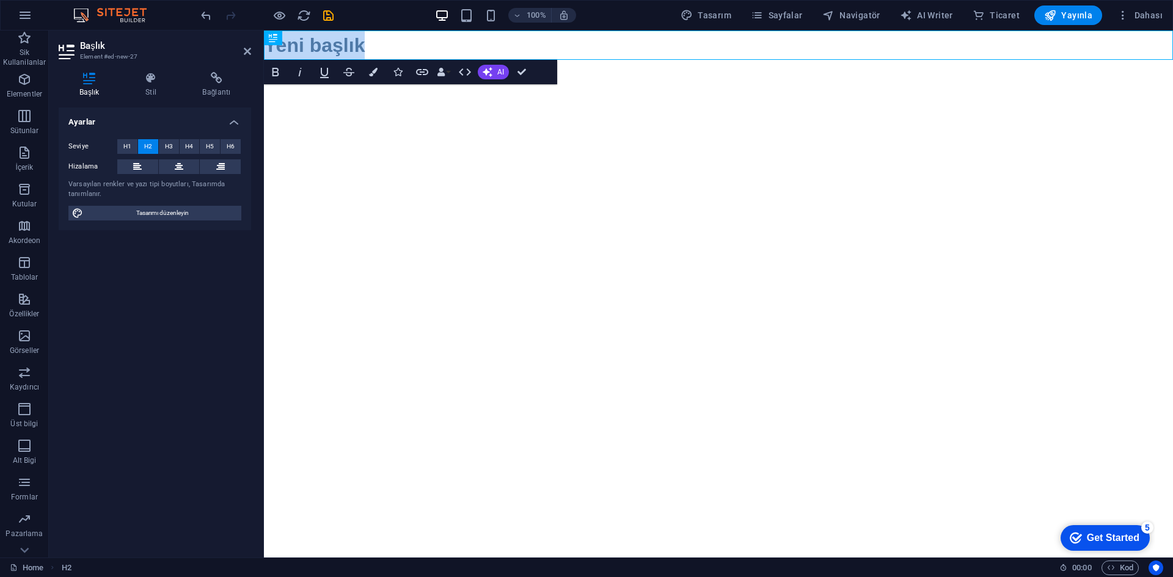
click at [414, 60] on html "Skip to main content Yeni başlık" at bounding box center [718, 45] width 909 height 29
click at [409, 60] on html "Skip to main content Yeni başlık" at bounding box center [718, 45] width 909 height 29
click at [344, 37] on h2 "Yeni başlık" at bounding box center [718, 45] width 909 height 29
click at [773, 60] on html "Skip to main content ​" at bounding box center [718, 45] width 909 height 29
click at [1092, 9] on button "Yayınla" at bounding box center [1068, 15] width 68 height 20
